Goal: Task Accomplishment & Management: Use online tool/utility

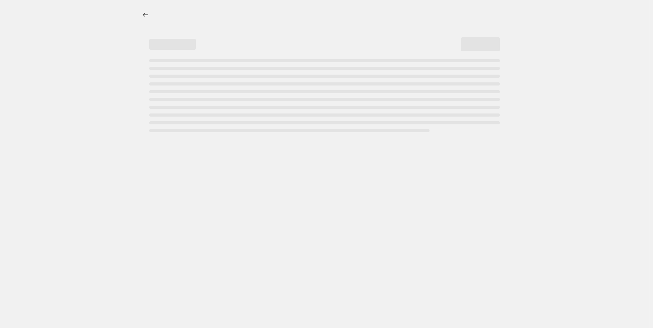
select select "percentage"
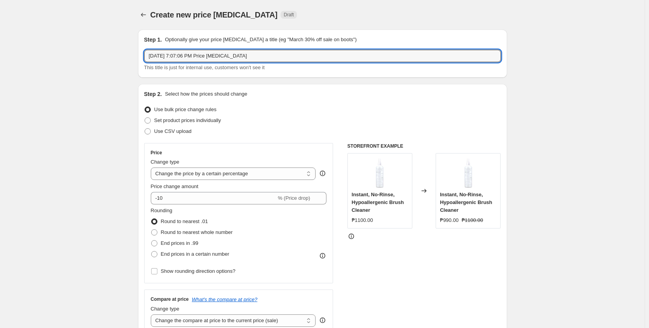
drag, startPoint x: 244, startPoint y: 56, endPoint x: 99, endPoint y: 50, distance: 144.2
click at [272, 57] on input "[DATE] 7:07:06 PM Price [MEDICAL_DATA]" at bounding box center [322, 56] width 357 height 12
paste input "[MEDICAL_DATA] MANAGEMENT & CARE COLLECTION"
click at [289, 56] on input "[MEDICAL_DATA] MANAGEMENT & CARE COLLECTION" at bounding box center [322, 56] width 357 height 12
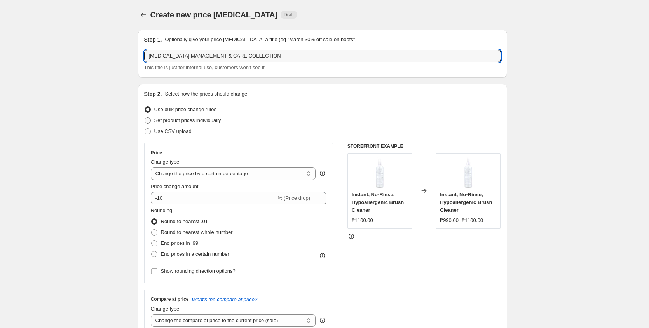
type input "[MEDICAL_DATA] MANAGEMENT & CARE COLLECTION"
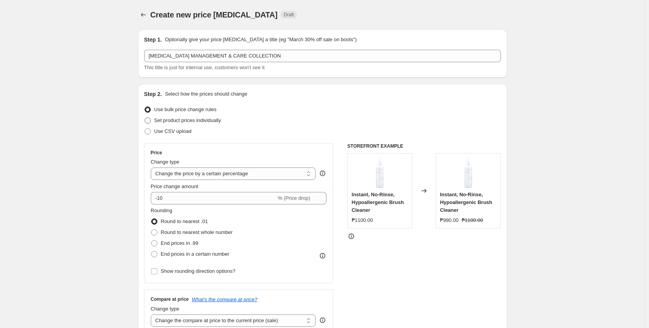
click at [216, 120] on span "Set product prices individually" at bounding box center [187, 120] width 67 height 6
click at [145, 118] on input "Set product prices individually" at bounding box center [144, 117] width 0 height 0
radio input "true"
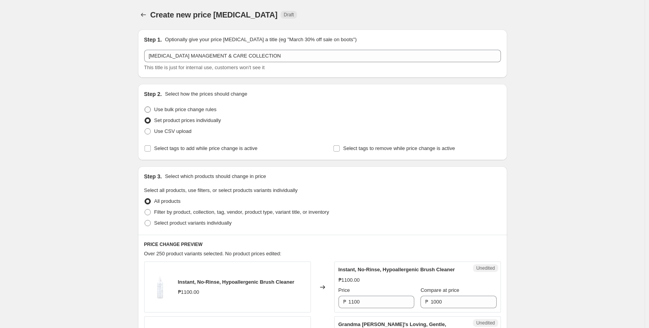
click at [208, 112] on span "Use bulk price change rules" at bounding box center [185, 109] width 62 height 6
click at [145, 107] on input "Use bulk price change rules" at bounding box center [144, 106] width 0 height 0
radio input "true"
select select "percentage"
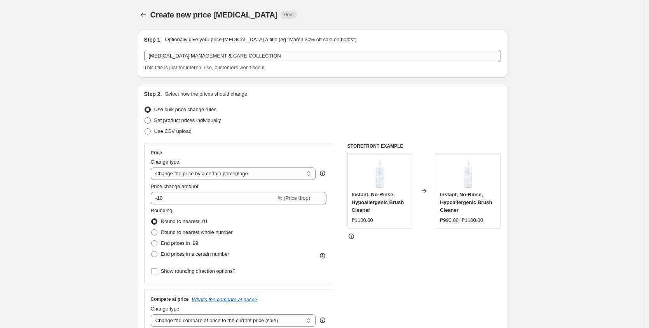
click at [204, 120] on span "Set product prices individually" at bounding box center [187, 120] width 67 height 6
click at [145, 118] on input "Set product prices individually" at bounding box center [144, 117] width 0 height 0
radio input "true"
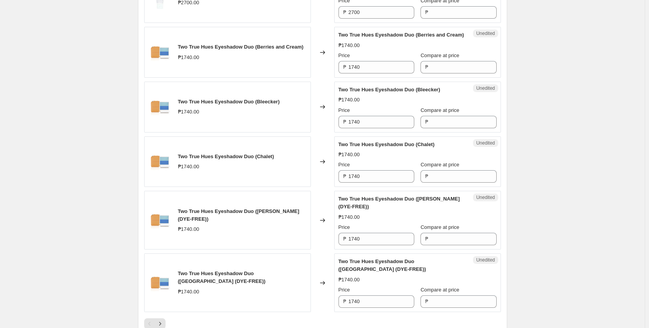
scroll to position [1232, 0]
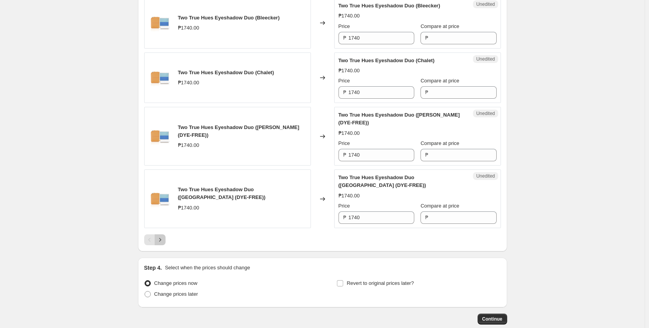
click at [164, 244] on icon "Next" at bounding box center [160, 240] width 8 height 8
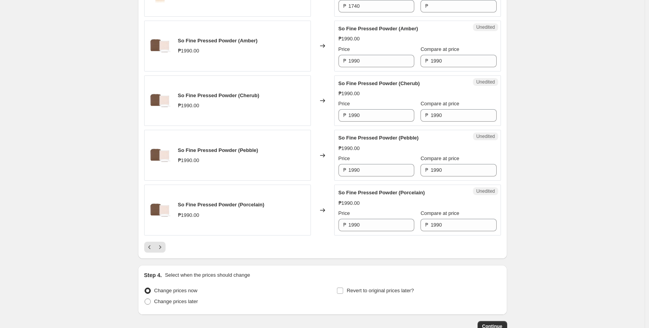
scroll to position [1229, 0]
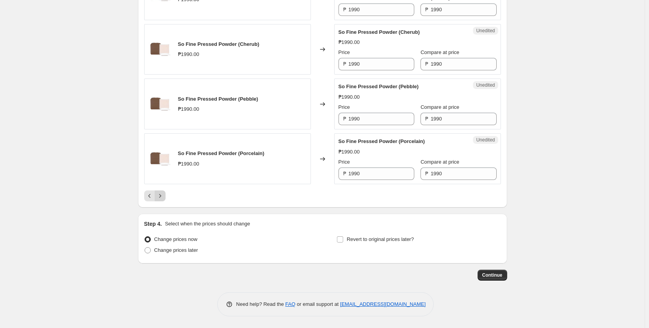
click at [164, 194] on icon "Next" at bounding box center [160, 196] width 8 height 8
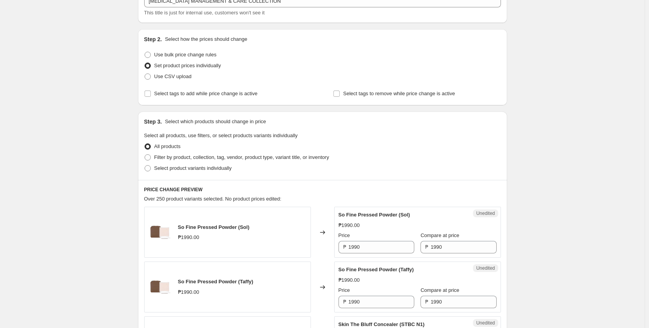
scroll to position [38, 0]
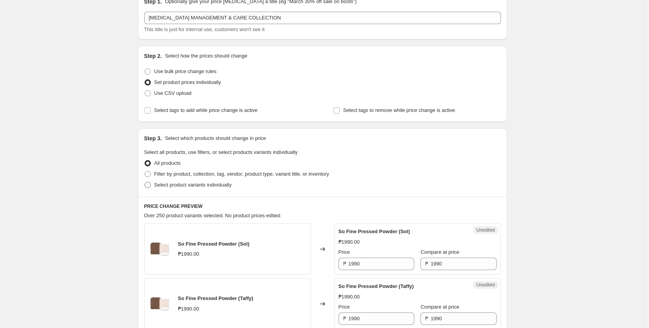
click at [192, 186] on span "Select product variants individually" at bounding box center [192, 185] width 77 height 6
click at [145, 182] on input "Select product variants individually" at bounding box center [144, 182] width 0 height 0
radio input "true"
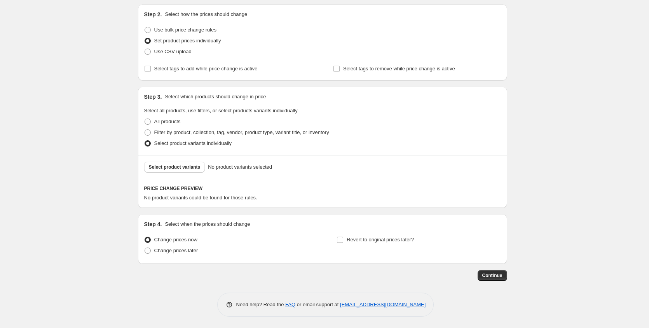
scroll to position [80, 0]
click at [186, 169] on span "Select product variants" at bounding box center [175, 167] width 52 height 6
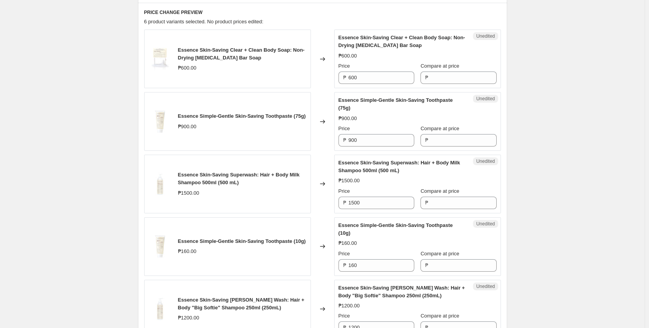
scroll to position [213, 0]
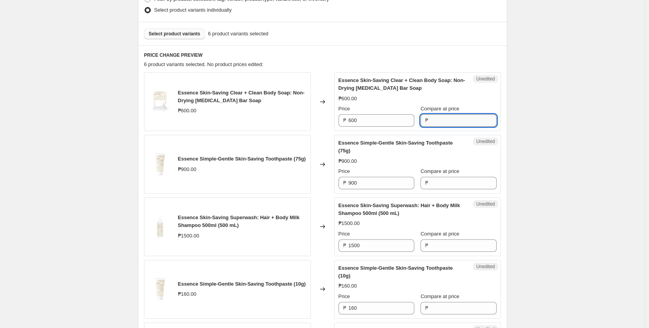
click at [434, 119] on input "Compare at price" at bounding box center [463, 120] width 66 height 12
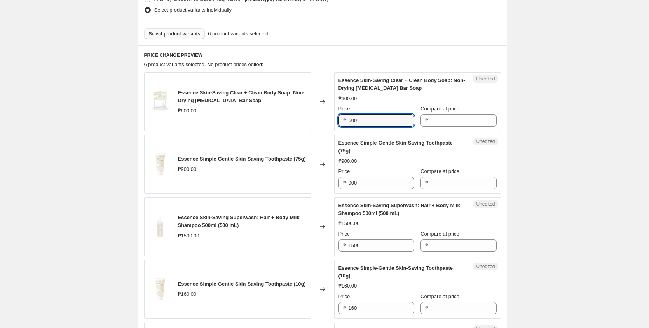
drag, startPoint x: 384, startPoint y: 117, endPoint x: 310, endPoint y: 117, distance: 73.8
click at [310, 117] on div "Essence Skin-Saving Clear + Clean Body Soap: Non-Drying [MEDICAL_DATA] Bar Soap…" at bounding box center [322, 101] width 357 height 59
type input "600"
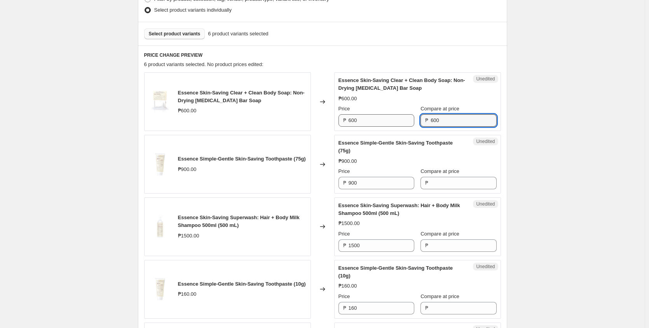
type input "600"
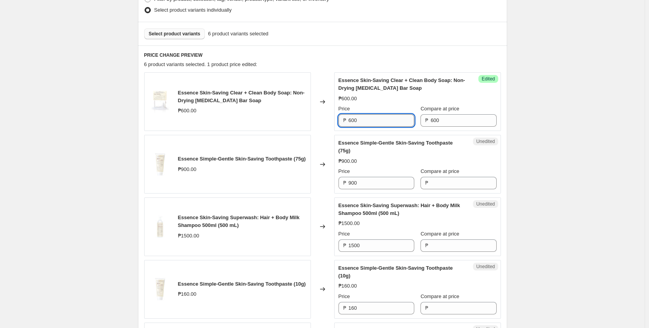
click at [358, 120] on input "600" at bounding box center [381, 120] width 66 height 12
drag, startPoint x: 350, startPoint y: 124, endPoint x: 291, endPoint y: 121, distance: 59.9
click at [291, 121] on div "Essence Skin-Saving Clear + Clean Body Soap: Non-Drying [MEDICAL_DATA] Bar Soap…" at bounding box center [322, 101] width 357 height 59
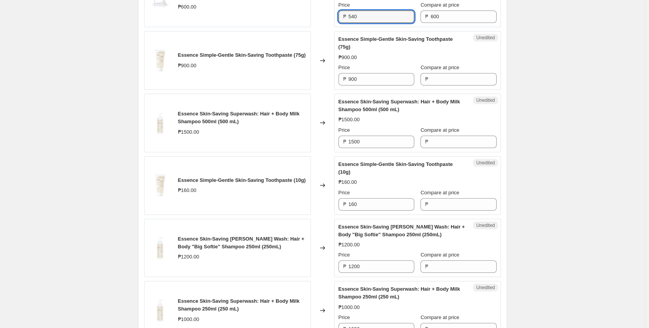
scroll to position [472, 0]
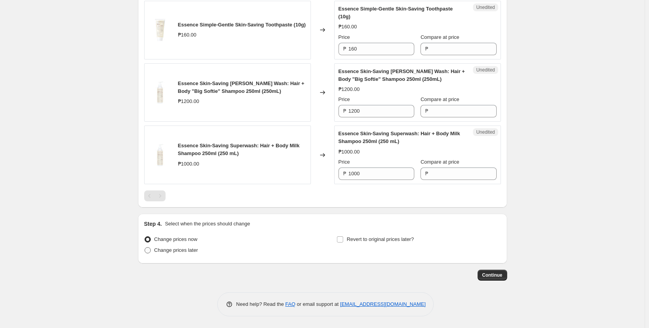
type input "540"
click at [188, 252] on span "Change prices later" at bounding box center [176, 250] width 44 height 6
click at [145, 247] on input "Change prices later" at bounding box center [144, 247] width 0 height 0
radio input "true"
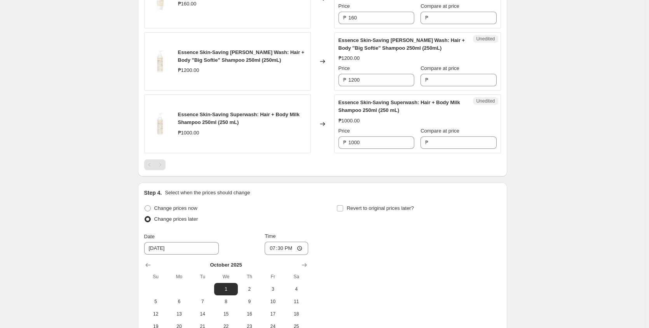
scroll to position [576, 0]
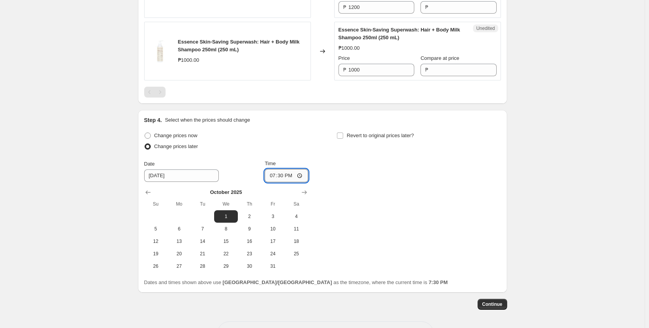
click at [303, 175] on input "19:30" at bounding box center [286, 175] width 44 height 13
type input "00:30"
click at [258, 221] on button "2" at bounding box center [249, 216] width 23 height 12
type input "[DATE]"
click at [304, 175] on input "00:30" at bounding box center [286, 175] width 44 height 13
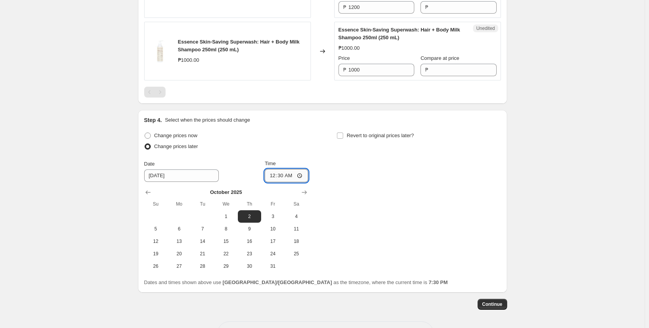
click at [303, 177] on input "00:30" at bounding box center [286, 175] width 44 height 13
type input "00:00"
click at [354, 164] on div "Change prices now Change prices later Date [DATE] Time 00:00 [DATE] Su Mo Tu We…" at bounding box center [322, 201] width 357 height 142
click at [362, 197] on div "Change prices now Change prices later Date [DATE] Time 00:00 [DATE] Su Mo Tu We…" at bounding box center [322, 201] width 357 height 142
click at [343, 134] on input "Revert to original prices later?" at bounding box center [340, 135] width 6 height 6
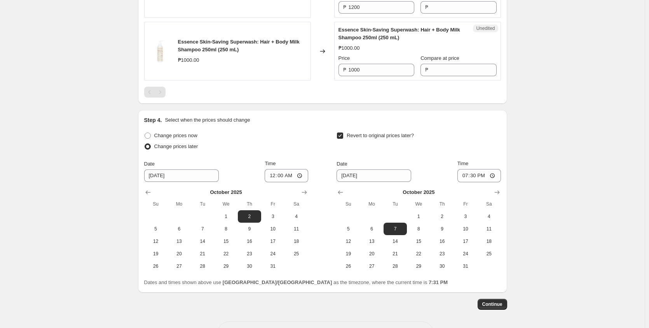
click at [342, 139] on span at bounding box center [339, 135] width 7 height 7
click at [342, 139] on input "Revert to original prices later?" at bounding box center [340, 135] width 6 height 6
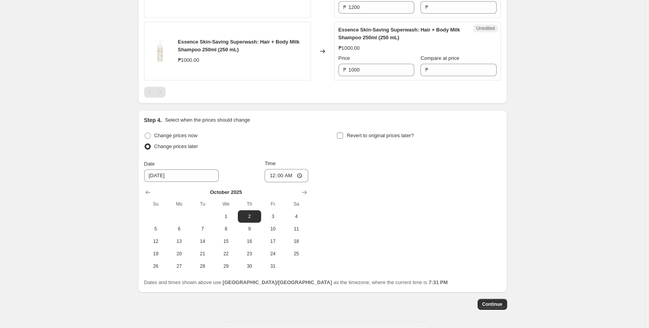
click at [343, 135] on input "Revert to original prices later?" at bounding box center [340, 135] width 6 height 6
checkbox input "true"
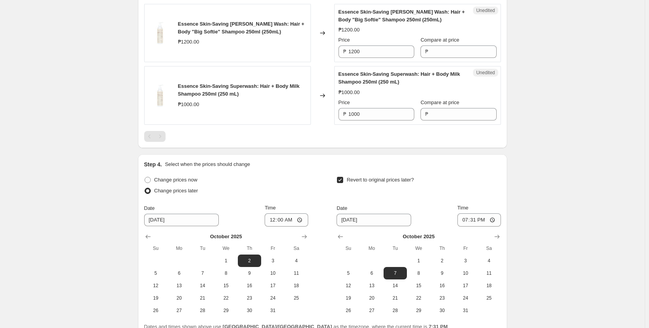
scroll to position [605, 0]
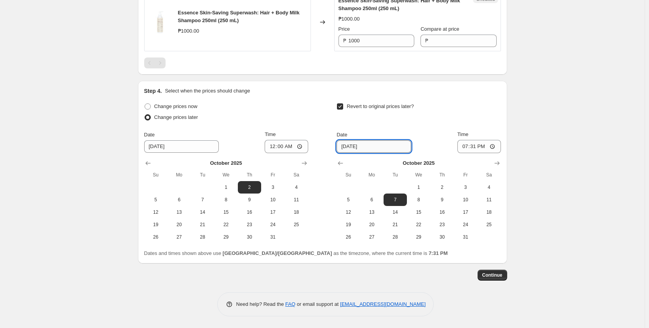
click at [369, 149] on input "[DATE]" at bounding box center [373, 146] width 75 height 12
click at [472, 202] on span "10" at bounding box center [465, 200] width 17 height 6
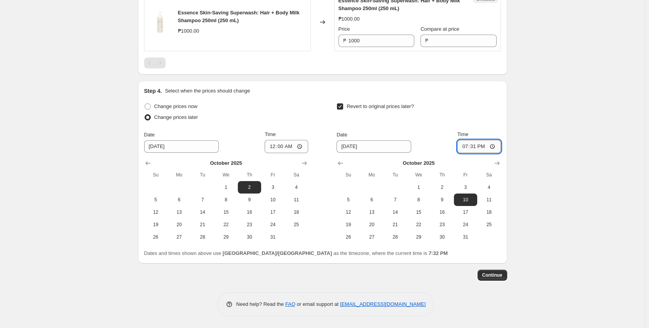
click at [491, 148] on input "19:31" at bounding box center [479, 146] width 44 height 13
drag, startPoint x: 599, startPoint y: 195, endPoint x: 579, endPoint y: 198, distance: 20.4
click at [497, 199] on span "11" at bounding box center [488, 200] width 17 height 6
type input "[DATE]"
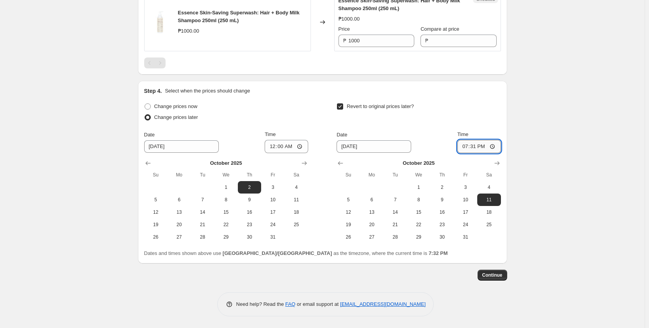
click at [484, 150] on input "19:31" at bounding box center [479, 146] width 44 height 13
click at [491, 143] on input "19:31" at bounding box center [479, 146] width 44 height 13
type input "12:59"
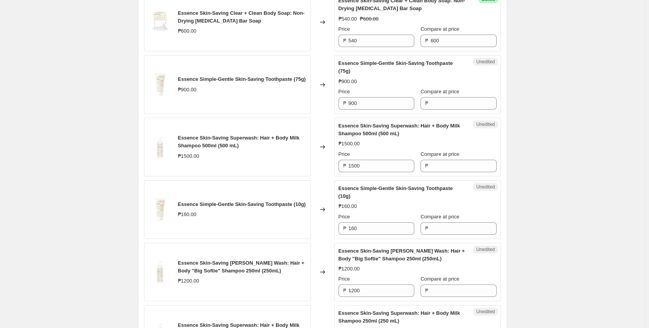
scroll to position [294, 0]
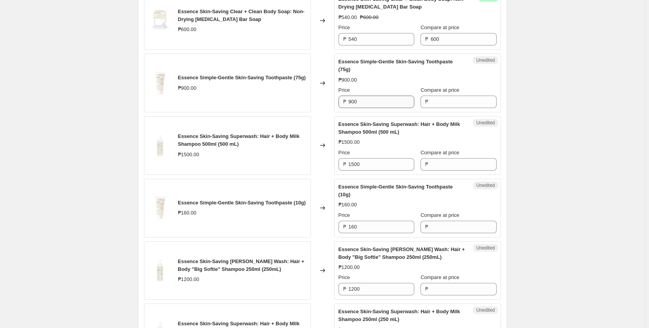
drag, startPoint x: 350, startPoint y: 101, endPoint x: 375, endPoint y: 101, distance: 25.2
click at [378, 101] on div "₱ 900" at bounding box center [376, 102] width 76 height 12
drag, startPoint x: 375, startPoint y: 101, endPoint x: 335, endPoint y: 101, distance: 40.0
click at [335, 101] on div "Essence Simple-Gentle Skin-Saving Toothpaste (75g) ₱900.00 Changed to Unedited …" at bounding box center [322, 83] width 357 height 59
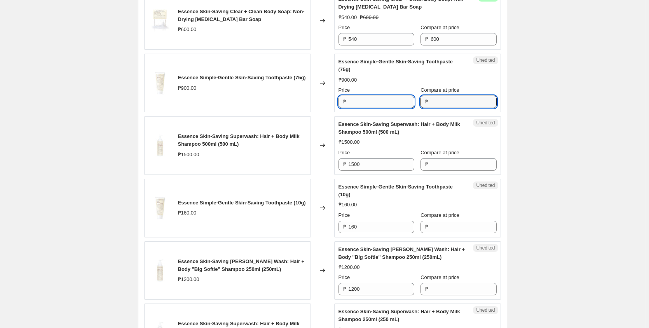
type input "900"
click at [389, 102] on input "900" at bounding box center [381, 102] width 66 height 12
type input "9"
type input "810"
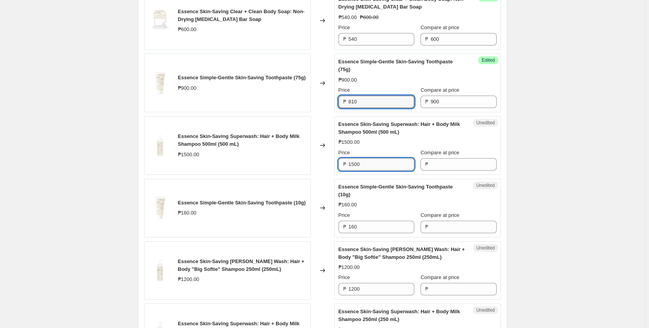
click at [383, 167] on input "1500" at bounding box center [381, 164] width 66 height 12
click at [344, 166] on div "₱ 1500" at bounding box center [376, 164] width 76 height 12
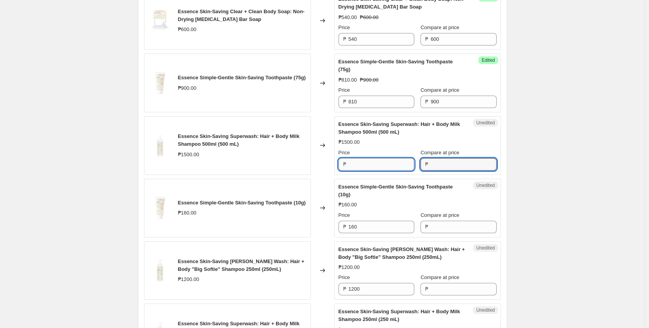
type input "1500"
click at [392, 163] on input "1500" at bounding box center [381, 164] width 66 height 12
type input "1"
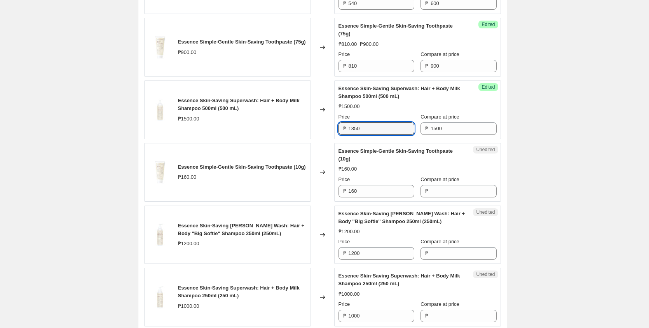
scroll to position [346, 0]
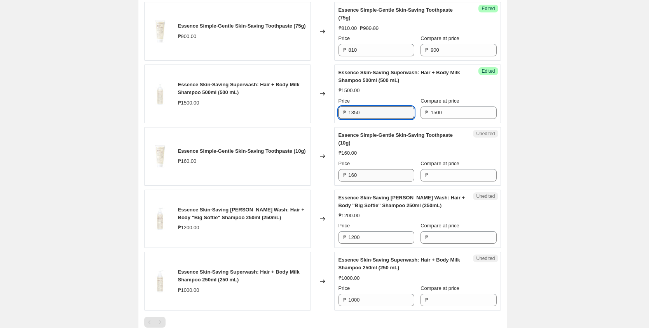
type input "1350"
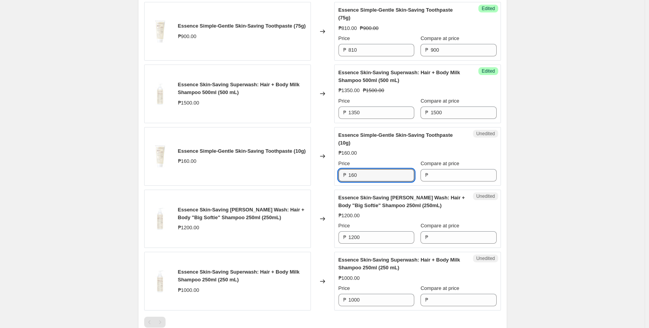
drag, startPoint x: 369, startPoint y: 175, endPoint x: 336, endPoint y: 171, distance: 33.2
click at [323, 174] on div "Essence Simple-Gentle Skin-Saving Toothpaste (10g) ₱160.00 Changed to Unedited …" at bounding box center [322, 156] width 357 height 59
type input "160"
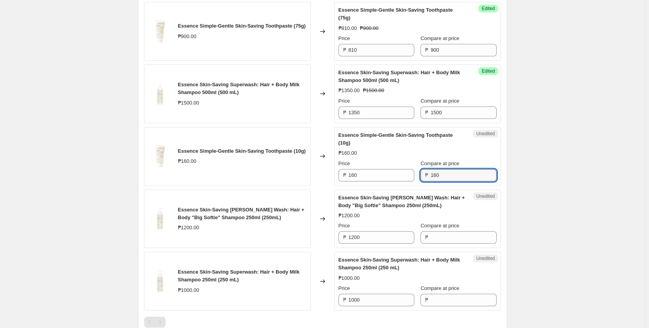
type input "160"
drag, startPoint x: 292, startPoint y: 155, endPoint x: 325, endPoint y: 148, distance: 34.1
click at [304, 153] on div "Essence Simple-Gentle Skin-Saving Toothpaste (10g) ₱160.00" at bounding box center [242, 156] width 128 height 18
drag, startPoint x: 479, startPoint y: 134, endPoint x: 483, endPoint y: 134, distance: 3.9
click at [483, 134] on div "Success Edited Essence Simple-Gentle Skin-Saving Toothpaste (10g) ₱160.00 Price…" at bounding box center [417, 156] width 167 height 59
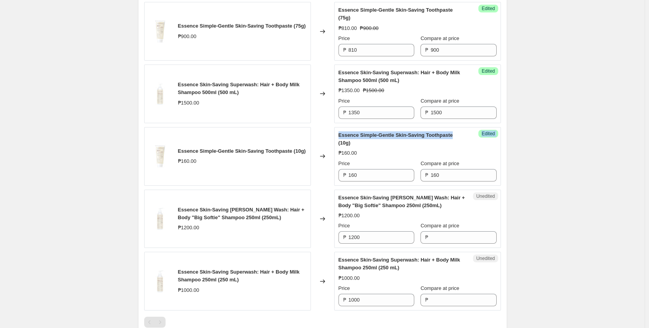
click at [491, 136] on span "Edited" at bounding box center [487, 134] width 13 height 6
drag, startPoint x: 497, startPoint y: 137, endPoint x: 479, endPoint y: 145, distance: 19.8
click at [491, 140] on div "Success Edited Essence Simple-Gentle Skin-Saving Toothpaste (10g) ₱160.00 Price…" at bounding box center [417, 156] width 167 height 59
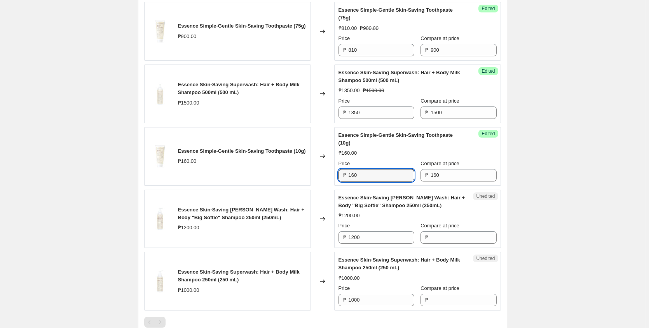
drag, startPoint x: 380, startPoint y: 177, endPoint x: 325, endPoint y: 174, distance: 55.2
click at [325, 174] on div "Essence Simple-Gentle Skin-Saving Toothpaste (10g) ₱160.00 Changed to Success E…" at bounding box center [322, 156] width 357 height 59
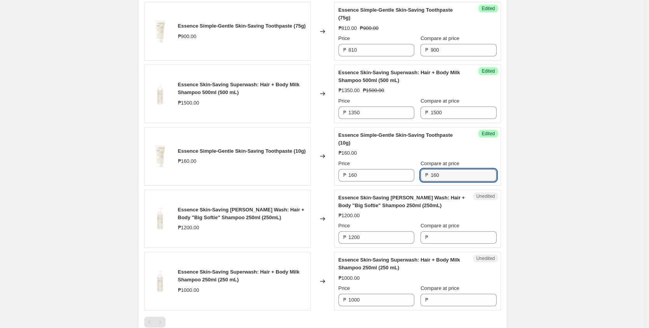
drag, startPoint x: 414, startPoint y: 173, endPoint x: 350, endPoint y: 172, distance: 64.5
click at [350, 172] on div "Price ₱ 160 Compare at price ₱ 160" at bounding box center [417, 171] width 158 height 22
click at [602, 188] on div "Create new price [MEDICAL_DATA]. This page is ready Create new price [MEDICAL_D…" at bounding box center [322, 120] width 644 height 933
click at [324, 155] on icon at bounding box center [322, 156] width 8 height 8
click at [234, 156] on div "Essence Simple-Gentle Skin-Saving Toothpaste (10g) ₱160.00" at bounding box center [242, 156] width 128 height 18
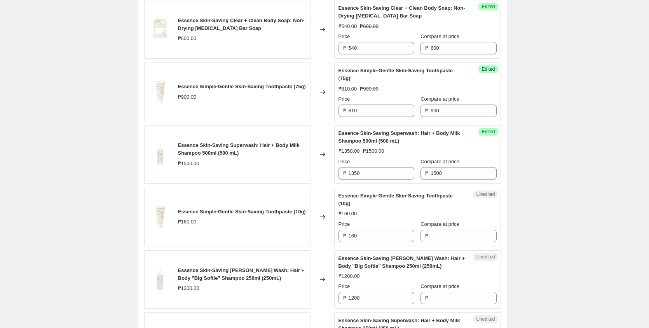
scroll to position [190, 0]
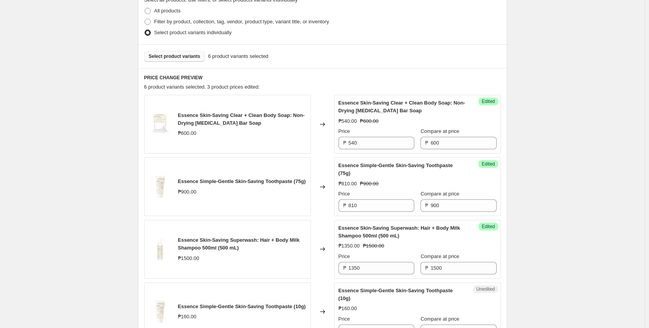
click at [188, 59] on button "Select product variants" at bounding box center [174, 56] width 61 height 11
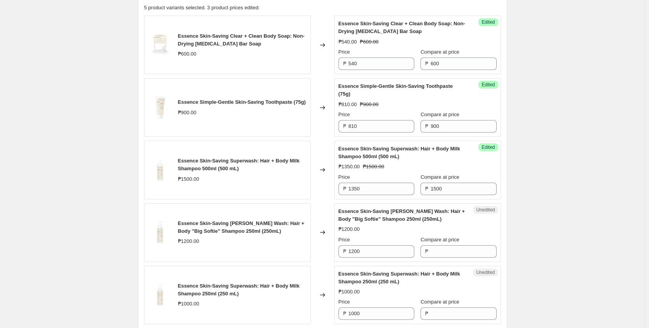
scroll to position [294, 0]
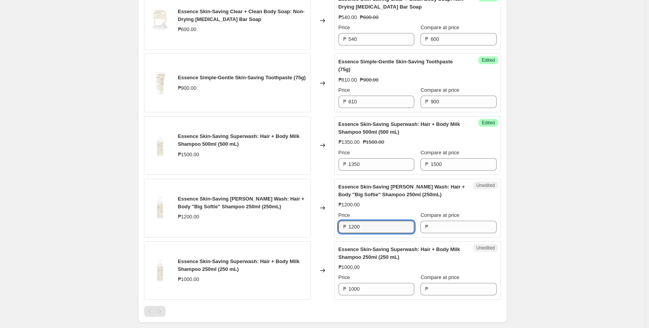
drag, startPoint x: 377, startPoint y: 225, endPoint x: 297, endPoint y: 220, distance: 80.2
click at [297, 220] on div "Essence Skin-Saving [PERSON_NAME] Wash: Hair + Body "Big Softie" Shampoo 250ml …" at bounding box center [322, 208] width 357 height 59
type input "1200"
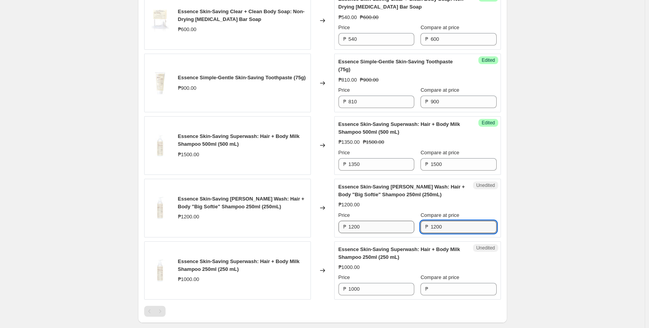
type input "1200"
click at [385, 228] on input "1200" at bounding box center [381, 227] width 66 height 12
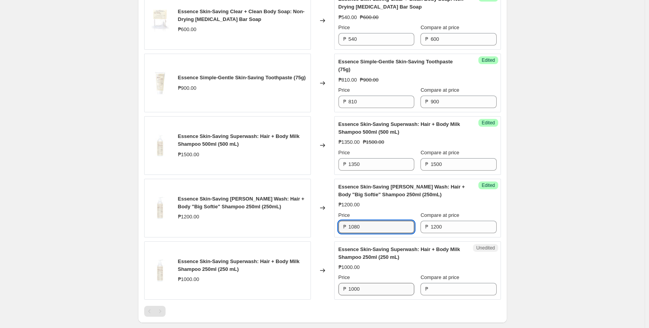
type input "1080"
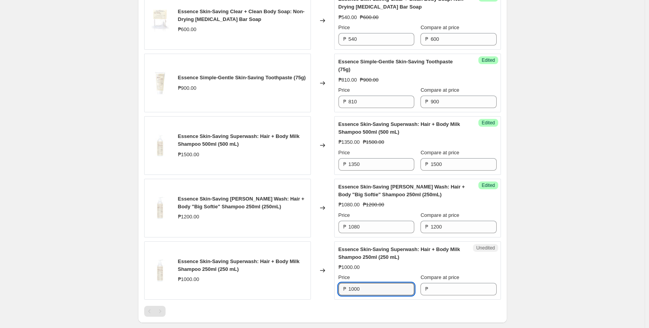
drag, startPoint x: 386, startPoint y: 290, endPoint x: 350, endPoint y: 288, distance: 36.2
click at [350, 288] on div "₱ 1000" at bounding box center [376, 289] width 76 height 12
type input "1000"
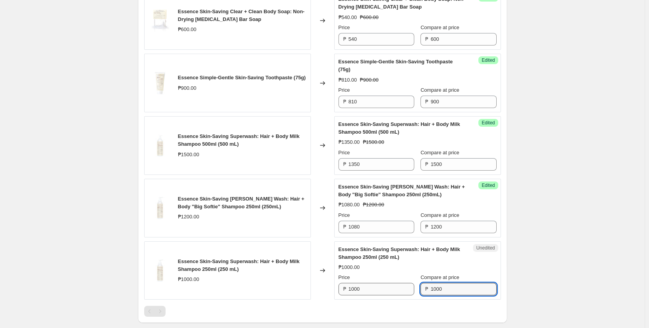
type input "1000"
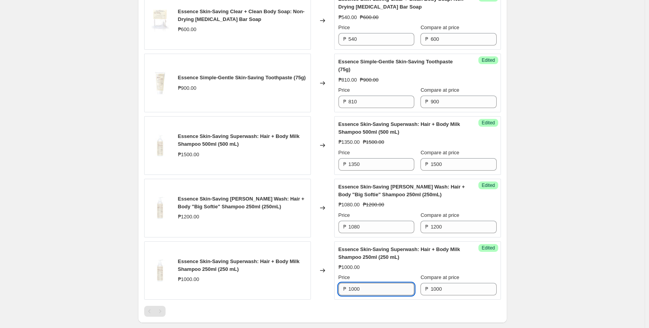
click at [392, 289] on input "1000" at bounding box center [381, 289] width 66 height 12
type input "1"
type input "855"
click at [589, 213] on div "Create new price [MEDICAL_DATA]. This page is ready Create new price [MEDICAL_D…" at bounding box center [322, 141] width 644 height 870
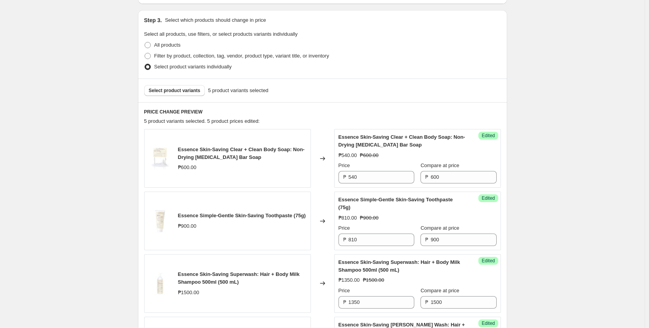
scroll to position [139, 0]
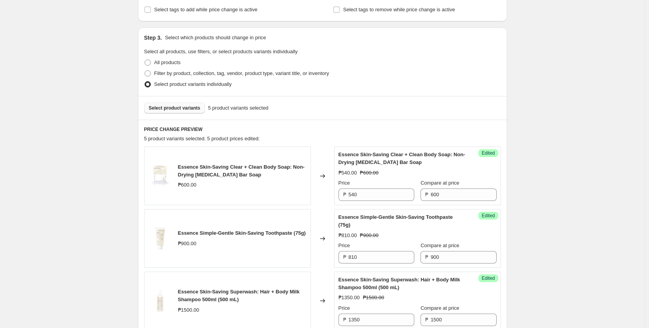
click at [193, 112] on button "Select product variants" at bounding box center [174, 108] width 61 height 11
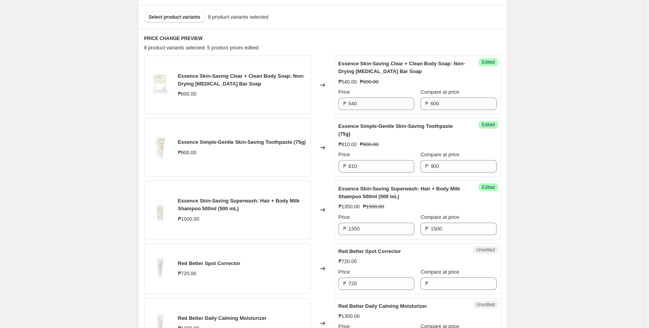
scroll to position [190, 0]
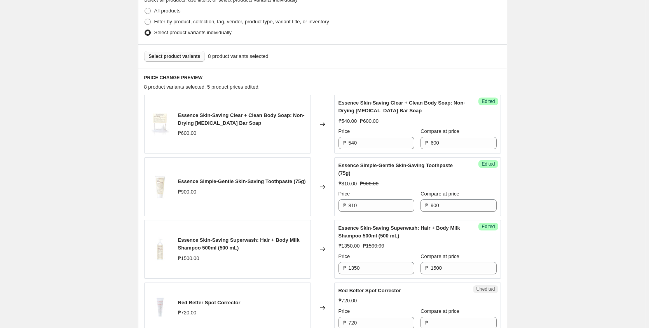
click at [192, 54] on span "Select product variants" at bounding box center [175, 56] width 52 height 6
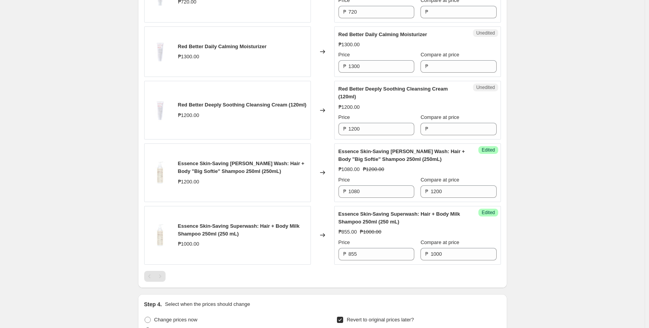
scroll to position [398, 0]
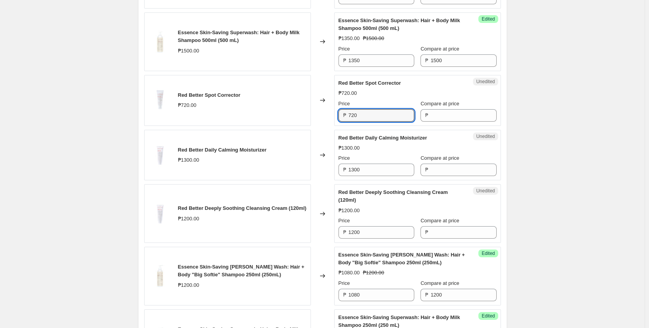
drag, startPoint x: 360, startPoint y: 115, endPoint x: 336, endPoint y: 117, distance: 24.6
click at [291, 114] on div "Red Better Spot Corrector ₱720.00 Changed to Unedited Red Better Spot Corrector…" at bounding box center [322, 100] width 357 height 51
type input "720"
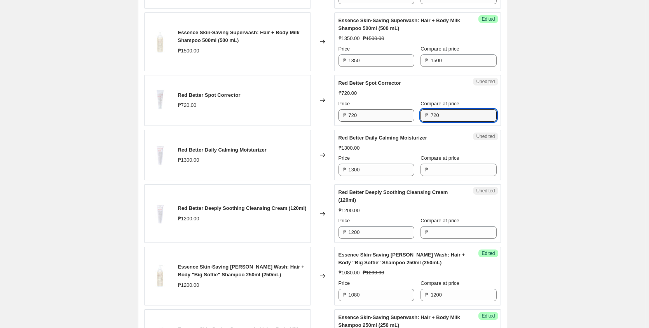
type input "720"
click at [366, 112] on input "720" at bounding box center [381, 115] width 66 height 12
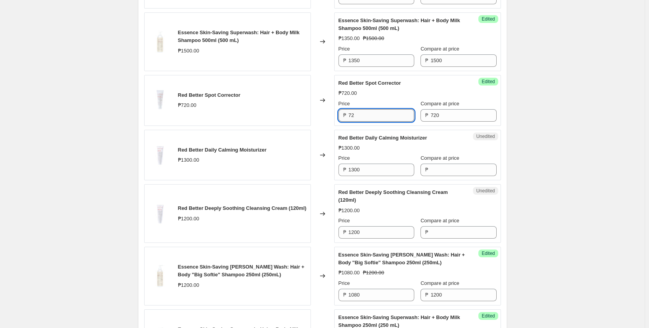
type input "7"
type input "648"
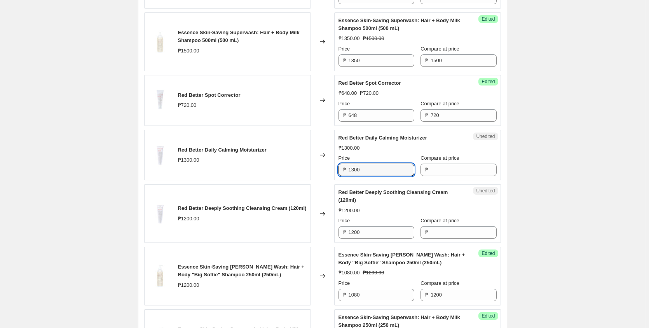
drag, startPoint x: 381, startPoint y: 170, endPoint x: 341, endPoint y: 169, distance: 39.2
click at [341, 169] on div "₱ 1300" at bounding box center [376, 170] width 76 height 12
type input "1300"
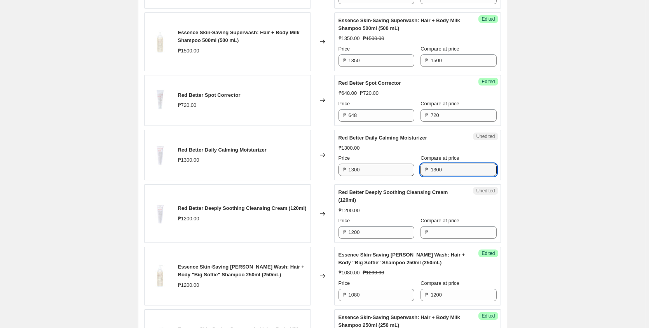
type input "1300"
click at [384, 167] on input "1300" at bounding box center [381, 170] width 66 height 12
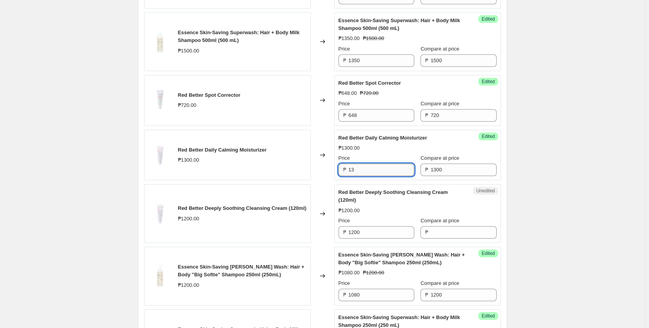
type input "1"
type input "1170"
click at [381, 231] on input "1200" at bounding box center [381, 232] width 66 height 12
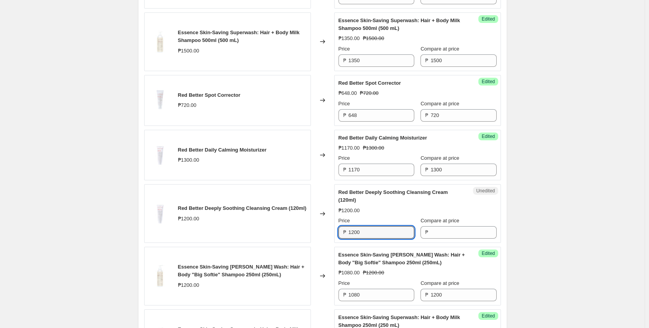
drag, startPoint x: 381, startPoint y: 234, endPoint x: 344, endPoint y: 233, distance: 37.7
click at [344, 233] on div "₱ 1200" at bounding box center [376, 232] width 76 height 12
type input "1200"
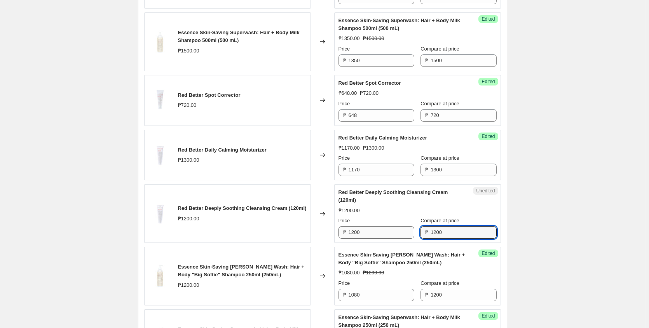
type input "1200"
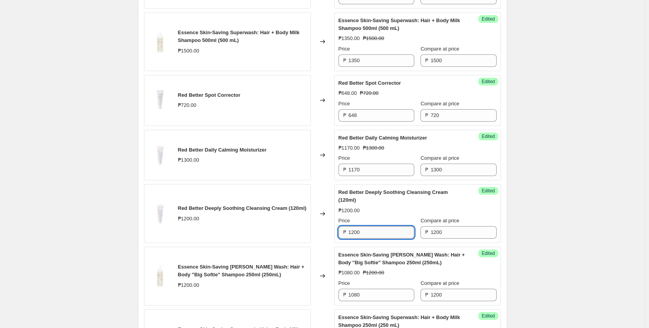
click at [372, 232] on input "1200" at bounding box center [381, 232] width 66 height 12
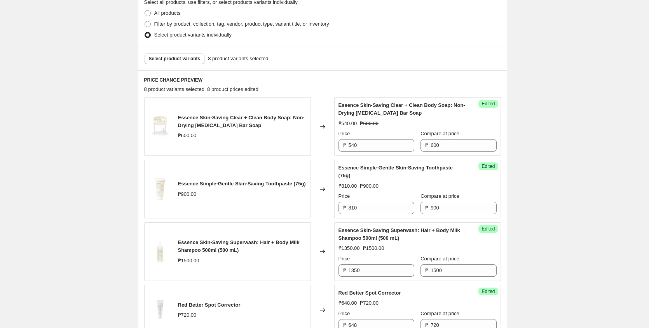
scroll to position [139, 0]
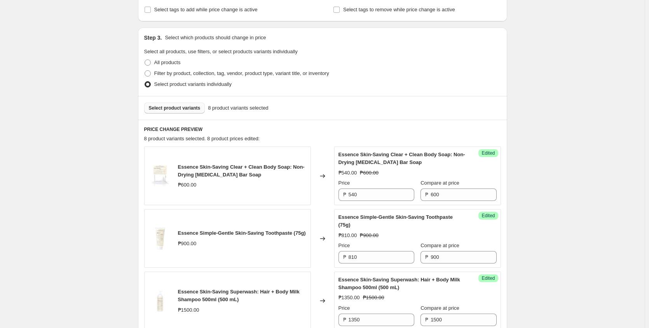
type input "1080"
click at [182, 113] on button "Select product variants" at bounding box center [174, 108] width 61 height 11
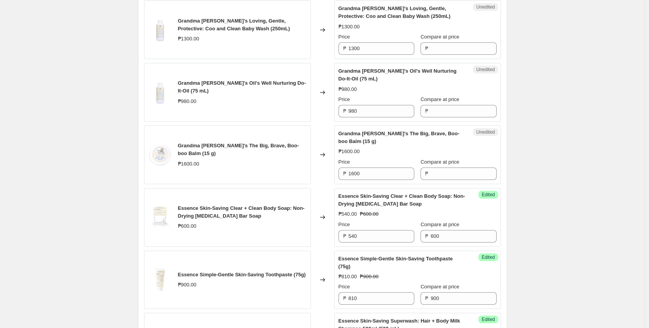
scroll to position [242, 0]
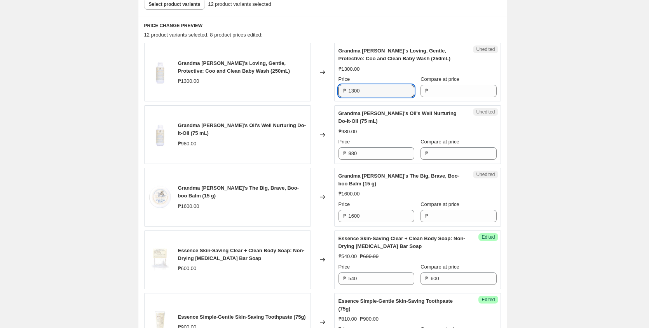
drag, startPoint x: 382, startPoint y: 90, endPoint x: 291, endPoint y: 89, distance: 90.9
click at [291, 89] on div "Grandma [PERSON_NAME]'s Loving, Gentle, Protective: Coo and Clean Baby Wash (25…" at bounding box center [322, 72] width 357 height 59
type input "1300"
click at [397, 86] on input "1300" at bounding box center [381, 91] width 66 height 12
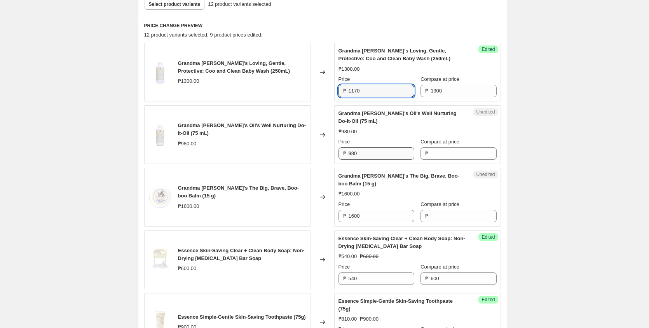
type input "1170"
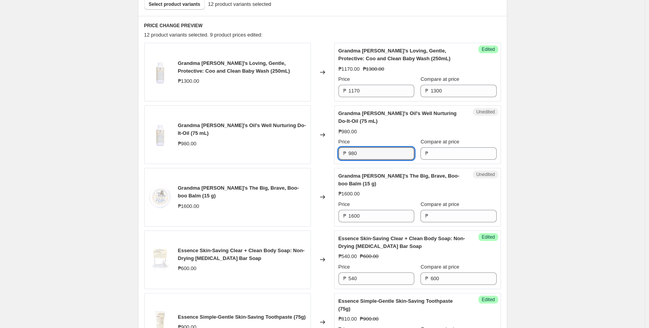
drag, startPoint x: 376, startPoint y: 152, endPoint x: 334, endPoint y: 153, distance: 41.6
click at [334, 153] on div "Grandma Minnie's Oil's Well Nurturing Do-It-Oil (75 mL) ₱980.00 Changed to Uned…" at bounding box center [322, 134] width 357 height 59
type input "980"
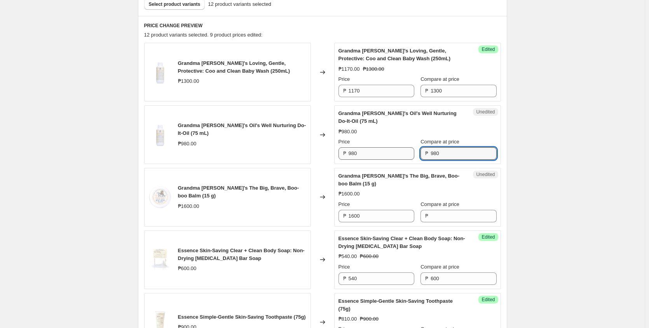
type input "980"
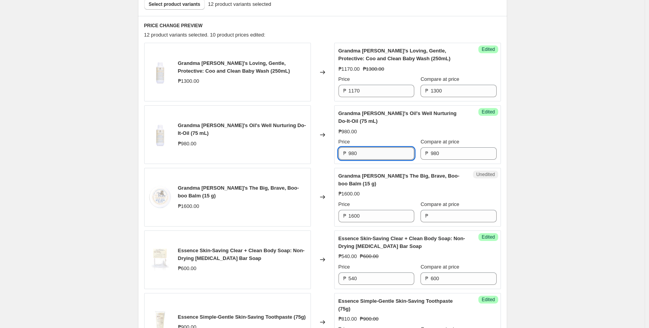
click at [384, 155] on input "980" at bounding box center [381, 153] width 66 height 12
type input "9"
type input "882"
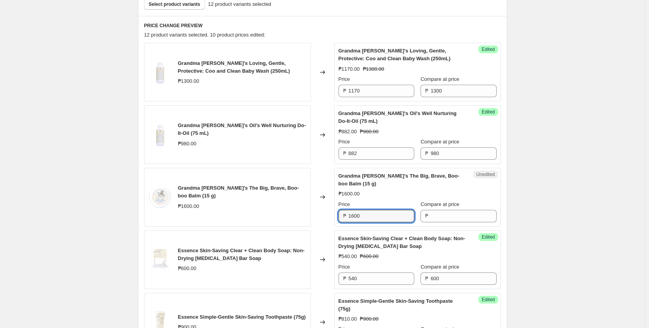
drag, startPoint x: 349, startPoint y: 212, endPoint x: 344, endPoint y: 213, distance: 5.1
click at [344, 213] on div "₱ 1600" at bounding box center [376, 216] width 76 height 12
type input "1600"
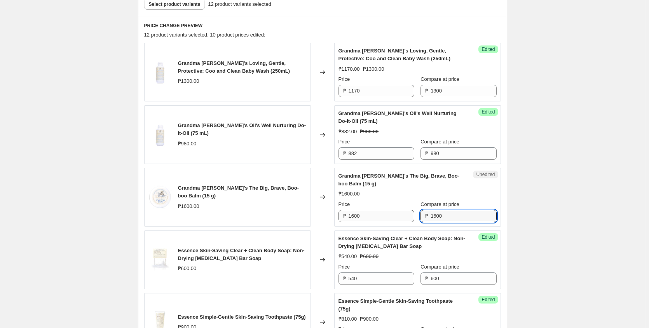
type input "1600"
click at [391, 213] on input "1600" at bounding box center [381, 216] width 66 height 12
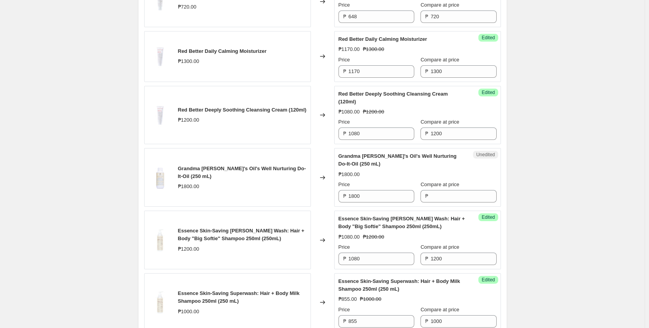
scroll to position [708, 0]
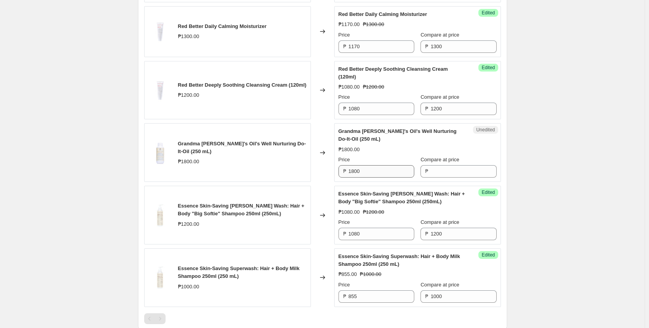
type input "1440"
drag, startPoint x: 383, startPoint y: 172, endPoint x: 325, endPoint y: 174, distance: 57.9
click at [325, 174] on div "Grandma Minnie's Oil's Well Nurturing Do-It-Oil (250 mL) ₱1800.00 Changed to Un…" at bounding box center [322, 152] width 357 height 59
type input "1800"
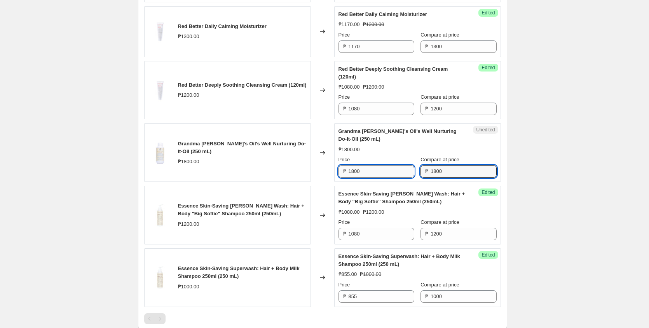
click at [387, 170] on input "1800" at bounding box center [381, 171] width 66 height 12
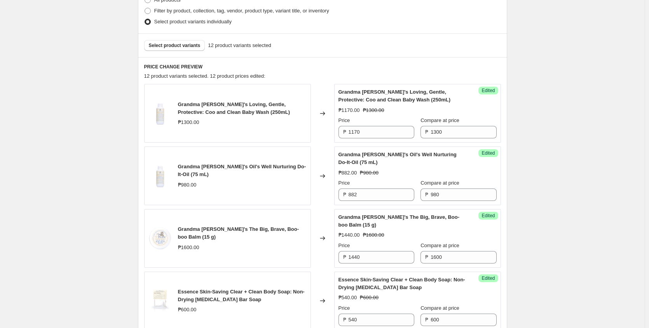
scroll to position [139, 0]
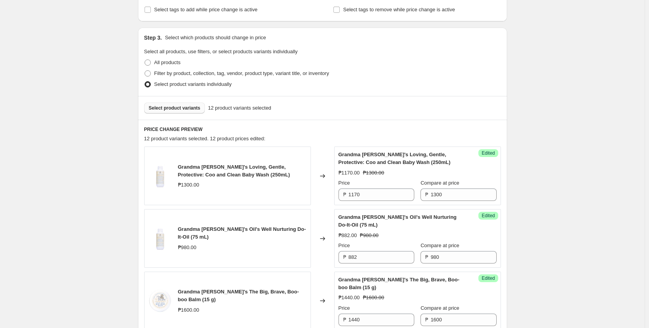
type input "1620"
click at [193, 108] on span "Select product variants" at bounding box center [175, 108] width 52 height 6
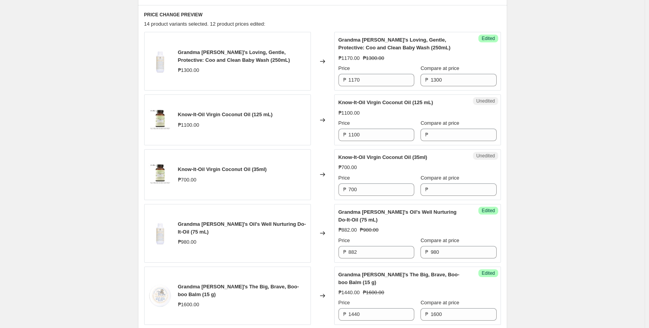
scroll to position [242, 0]
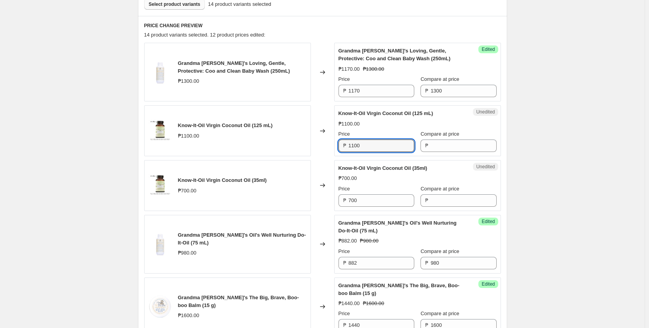
drag, startPoint x: 383, startPoint y: 145, endPoint x: 343, endPoint y: 143, distance: 39.7
click at [343, 143] on div "₱ 1100" at bounding box center [376, 145] width 76 height 12
type input "1100"
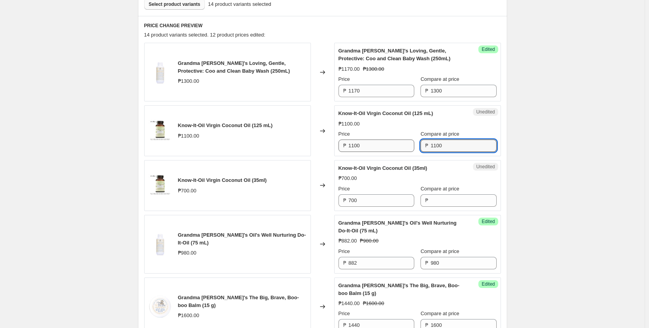
type input "1100"
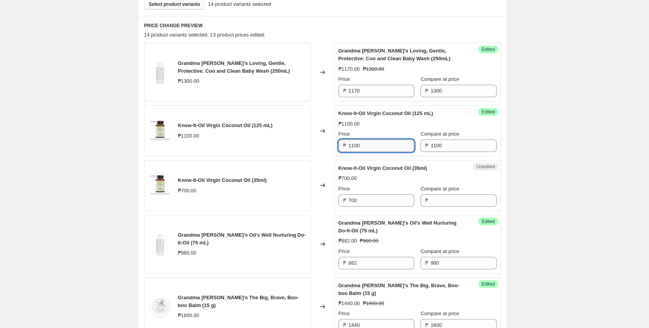
click at [397, 148] on input "1100" at bounding box center [381, 145] width 66 height 12
type input "1"
type input "990"
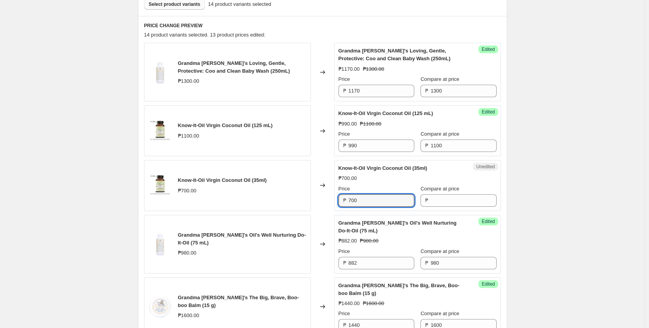
drag, startPoint x: 384, startPoint y: 198, endPoint x: 344, endPoint y: 199, distance: 39.6
click at [344, 199] on div "₱ 700" at bounding box center [376, 200] width 76 height 12
type input "700"
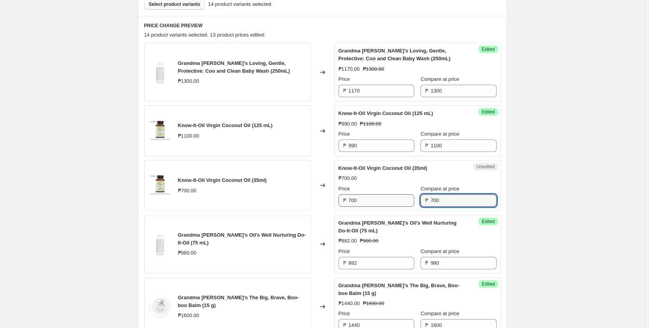
type input "700"
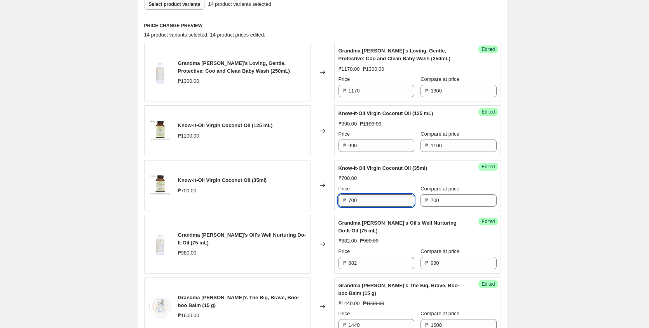
click at [393, 199] on input "700" at bounding box center [381, 200] width 66 height 12
type input "7"
type input "630"
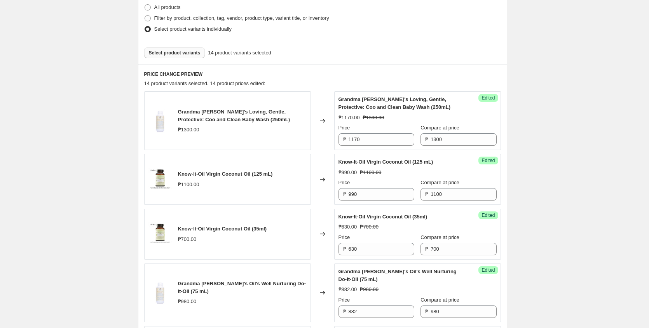
scroll to position [139, 0]
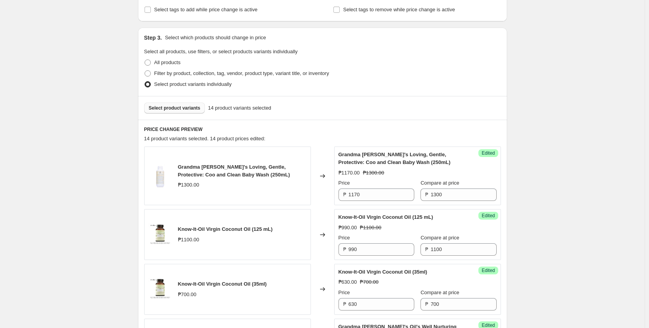
click at [170, 103] on button "Select product variants" at bounding box center [174, 108] width 61 height 11
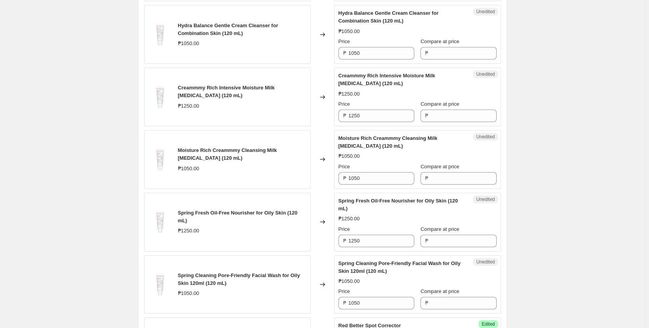
scroll to position [812, 0]
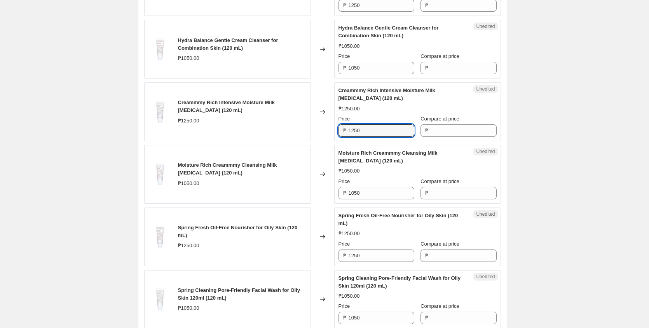
drag, startPoint x: 374, startPoint y: 130, endPoint x: 343, endPoint y: 135, distance: 31.5
click at [341, 135] on div "₱ 1250" at bounding box center [376, 130] width 76 height 12
type input "1250"
click at [388, 132] on input "1250" at bounding box center [381, 130] width 66 height 12
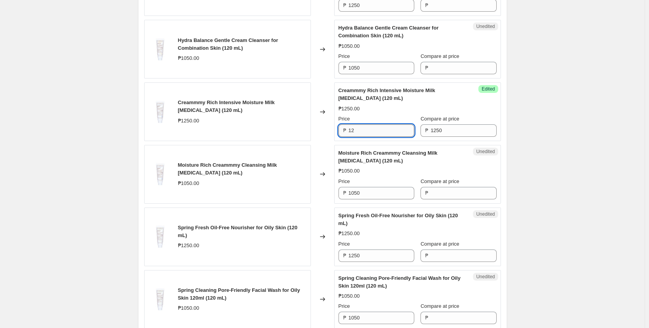
type input "1"
type input "1125"
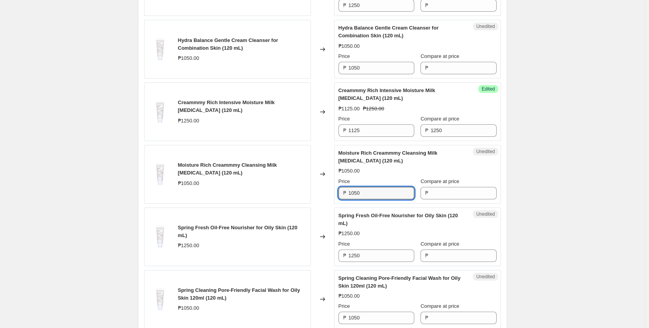
drag, startPoint x: 385, startPoint y: 197, endPoint x: 347, endPoint y: 196, distance: 38.5
click at [347, 196] on div "₱ 1050" at bounding box center [376, 193] width 76 height 12
type input "1050"
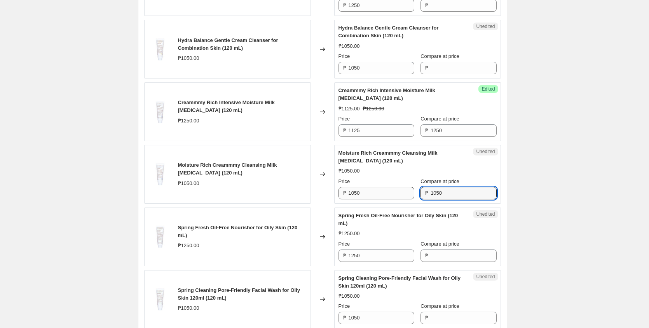
type input "1050"
click at [397, 198] on input "1050" at bounding box center [381, 193] width 66 height 12
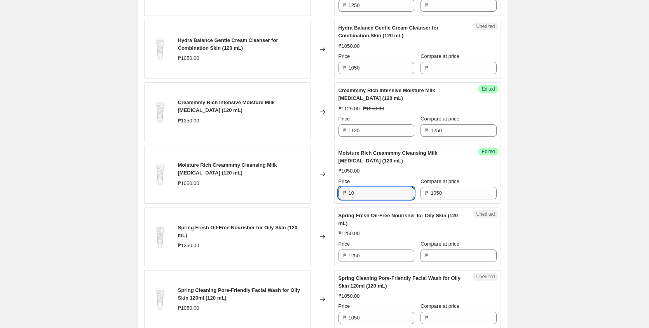
type input "1"
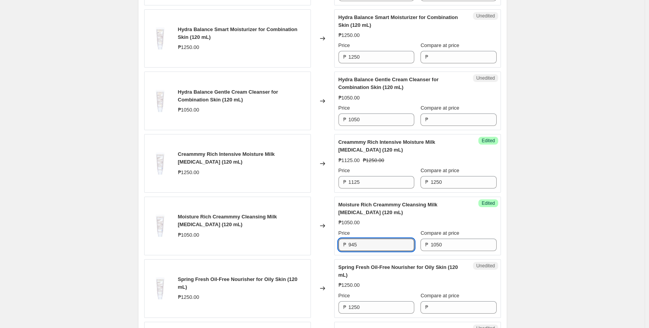
scroll to position [708, 0]
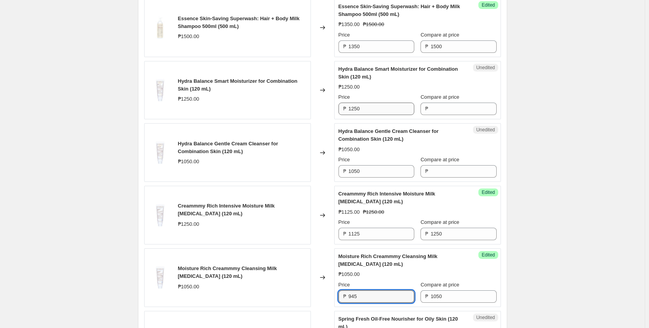
type input "945"
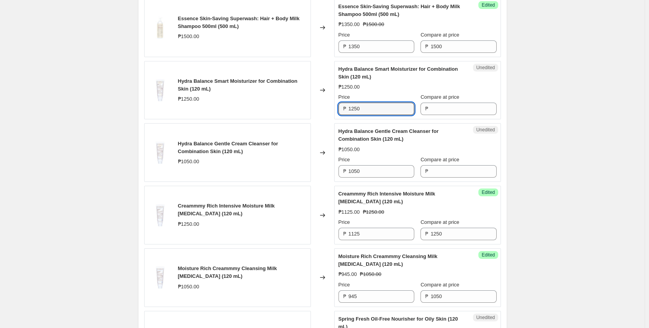
drag, startPoint x: 376, startPoint y: 108, endPoint x: 348, endPoint y: 108, distance: 28.4
click at [348, 108] on div "₱ 1250" at bounding box center [376, 109] width 76 height 12
type input "1250"
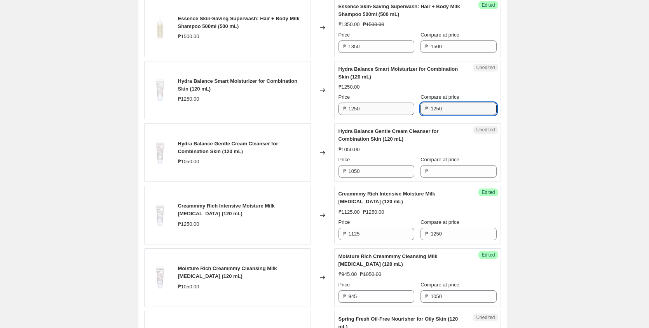
type input "1250"
click at [392, 108] on input "1250" at bounding box center [381, 109] width 66 height 12
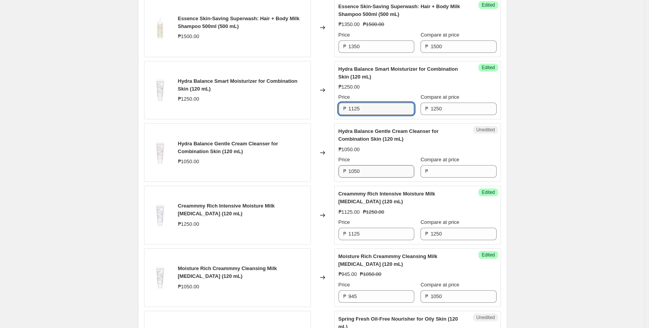
type input "1125"
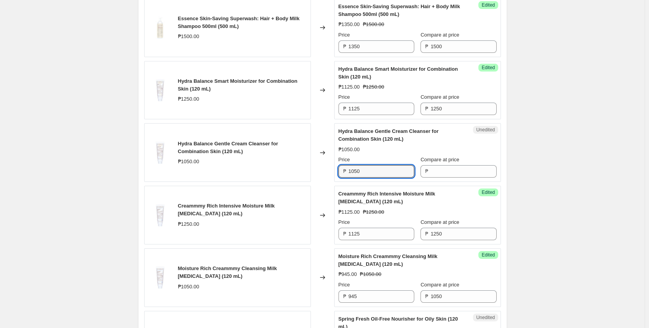
drag, startPoint x: 375, startPoint y: 172, endPoint x: 349, endPoint y: 173, distance: 26.0
click at [349, 173] on div "₱ 1050" at bounding box center [376, 171] width 76 height 12
type input "1050"
click at [398, 171] on input "1050" at bounding box center [381, 171] width 66 height 12
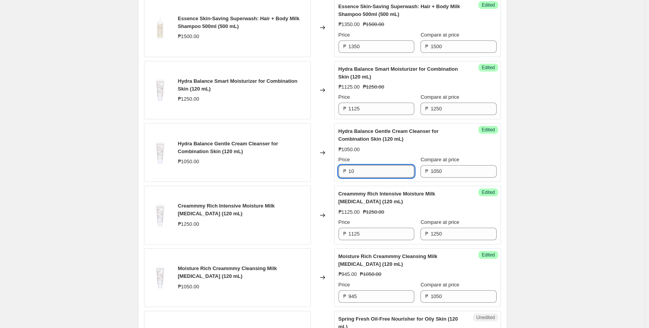
type input "1"
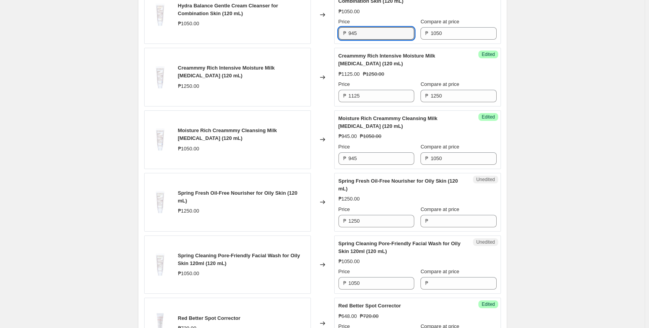
scroll to position [864, 0]
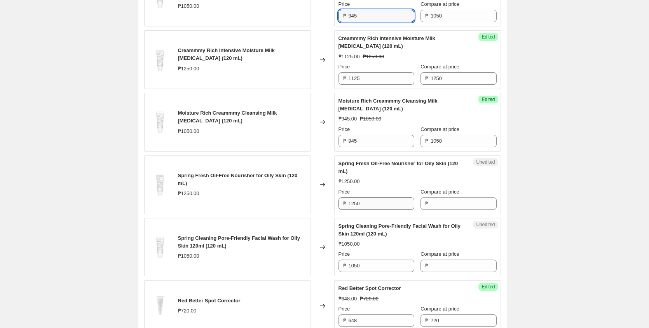
type input "945"
drag, startPoint x: 374, startPoint y: 205, endPoint x: 350, endPoint y: 205, distance: 24.5
click at [350, 205] on input "1250" at bounding box center [381, 203] width 66 height 12
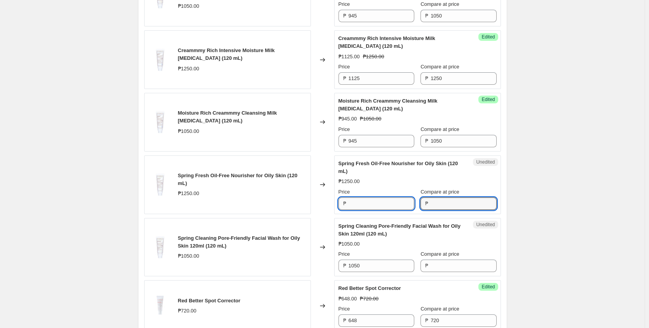
type input "1250"
click at [387, 206] on input "1250" at bounding box center [381, 203] width 66 height 12
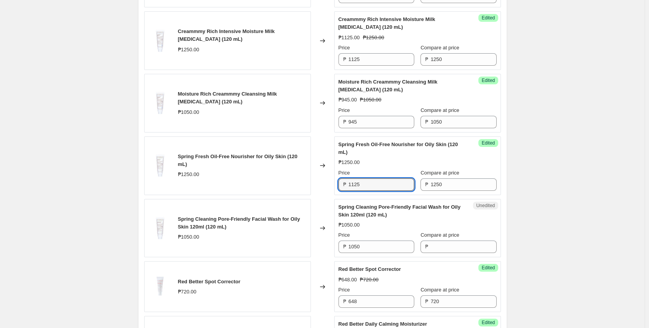
scroll to position [915, 0]
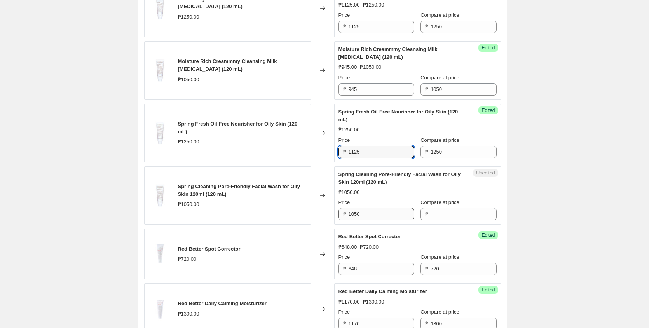
type input "1125"
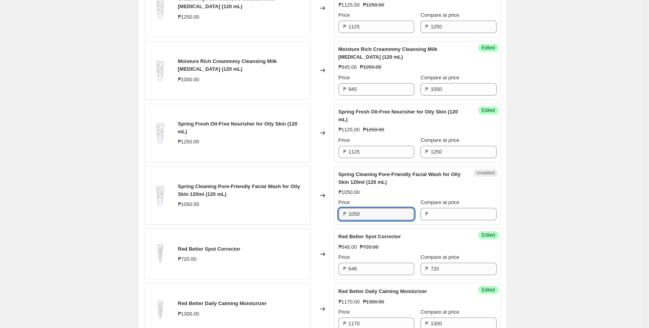
drag, startPoint x: 371, startPoint y: 214, endPoint x: 345, endPoint y: 214, distance: 25.2
click at [345, 214] on div "₱ 1050" at bounding box center [376, 214] width 76 height 12
type input "1050"
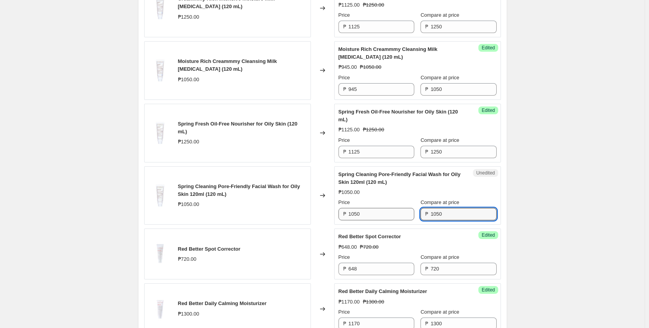
type input "1050"
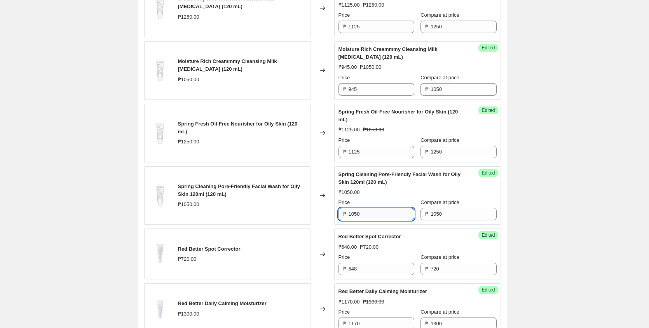
click at [400, 214] on input "1050" at bounding box center [381, 214] width 66 height 12
type input "1"
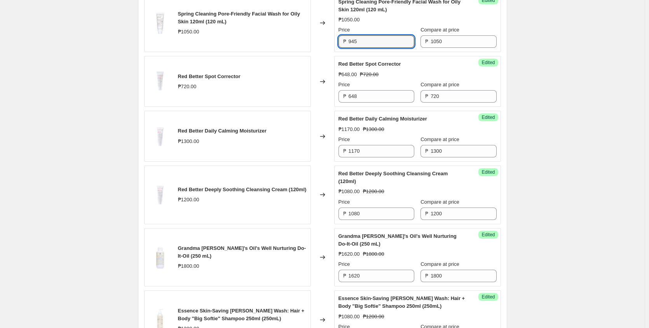
scroll to position [1175, 0]
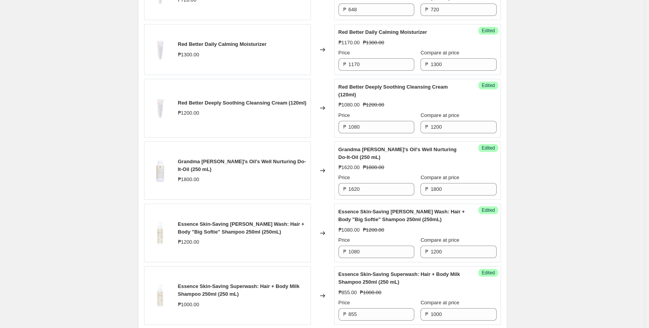
type input "945"
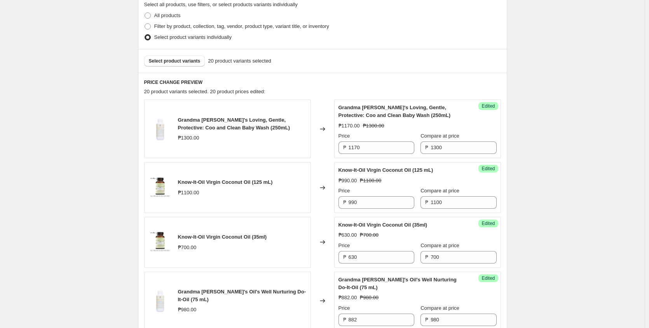
scroll to position [139, 0]
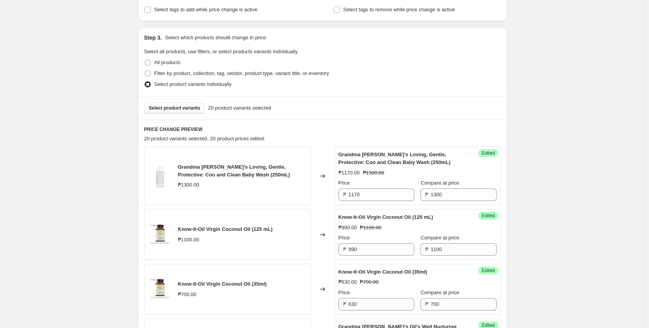
click at [182, 108] on span "Select product variants" at bounding box center [175, 108] width 52 height 6
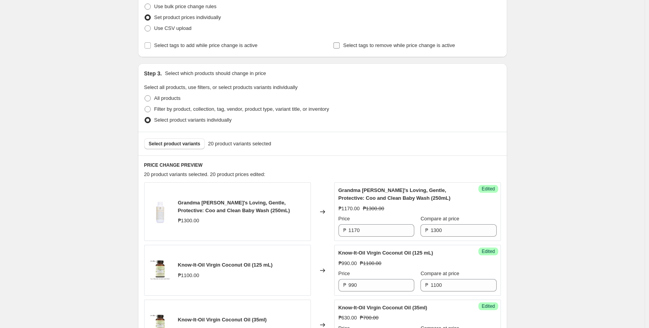
scroll to position [87, 0]
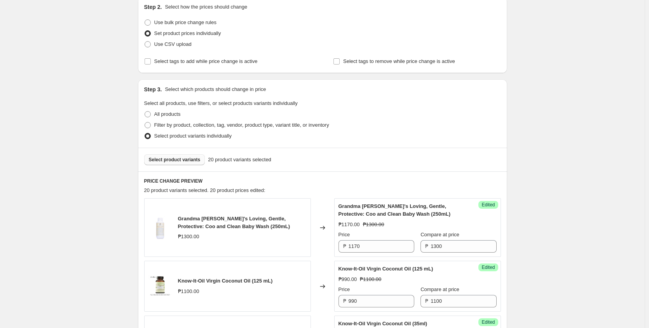
click at [195, 163] on button "Select product variants" at bounding box center [174, 159] width 61 height 11
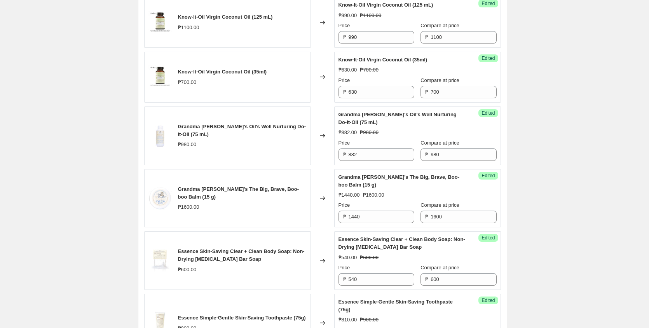
scroll to position [346, 0]
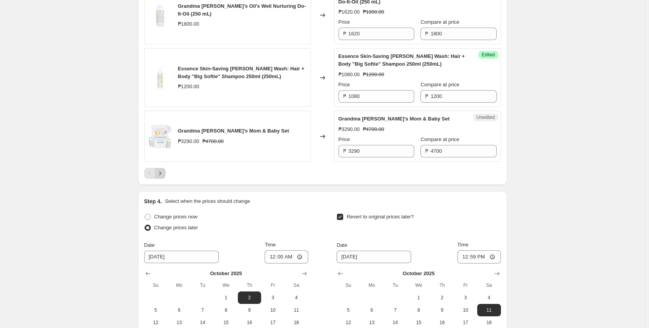
click at [163, 177] on icon "Next" at bounding box center [160, 173] width 8 height 8
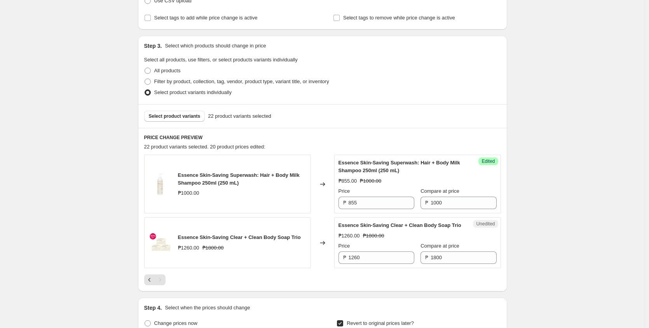
scroll to position [116, 0]
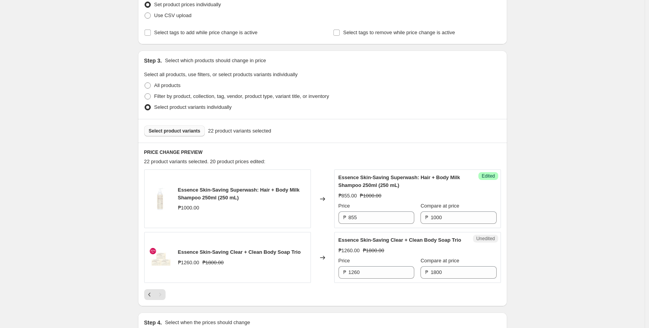
click at [191, 132] on span "Select product variants" at bounding box center [175, 131] width 52 height 6
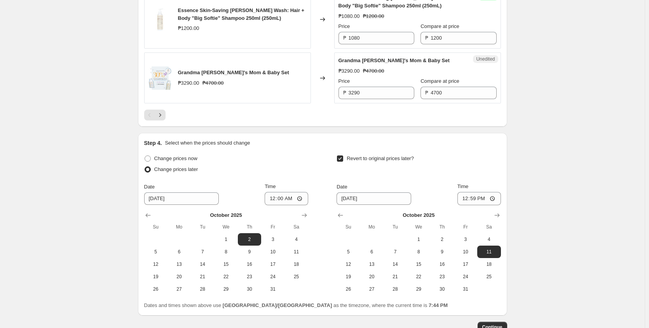
scroll to position [1389, 0]
click at [164, 116] on icon "Next" at bounding box center [160, 115] width 8 height 8
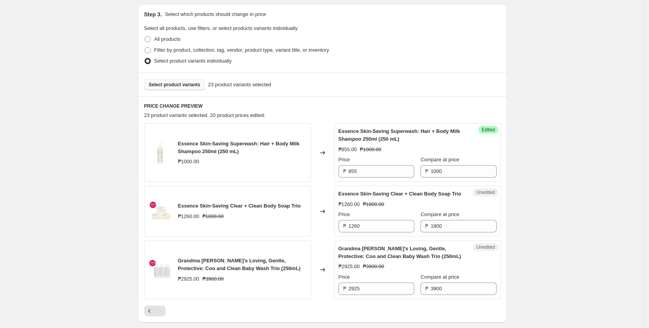
scroll to position [162, 0]
click at [160, 86] on span "Select product variants" at bounding box center [175, 85] width 52 height 6
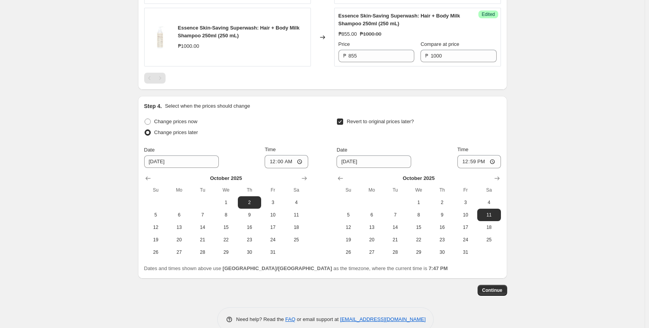
scroll to position [1448, 0]
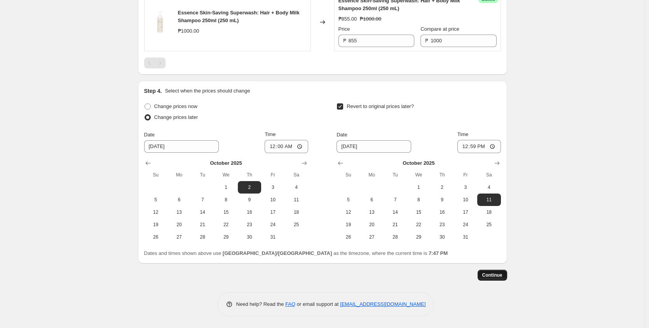
click at [496, 275] on span "Continue" at bounding box center [492, 275] width 20 height 6
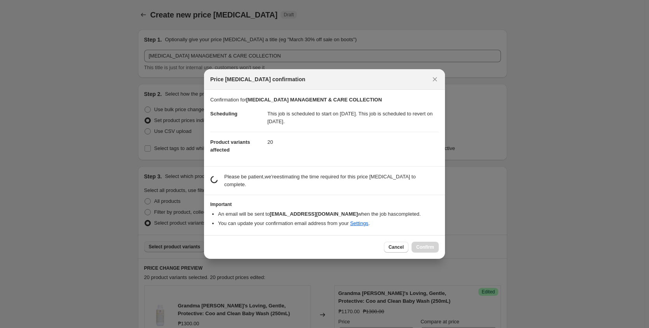
scroll to position [0, 0]
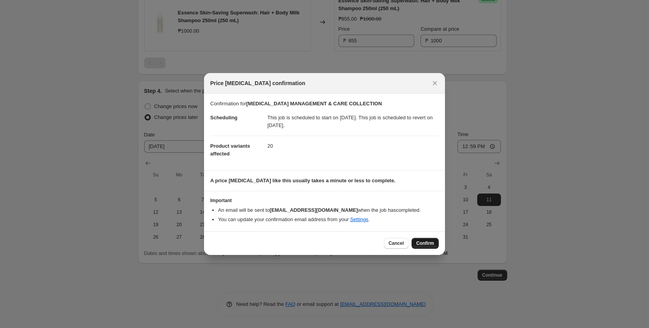
click at [426, 243] on span "Confirm" at bounding box center [425, 243] width 18 height 6
type input "[MEDICAL_DATA] MANAGEMENT & CARE COLLECTION"
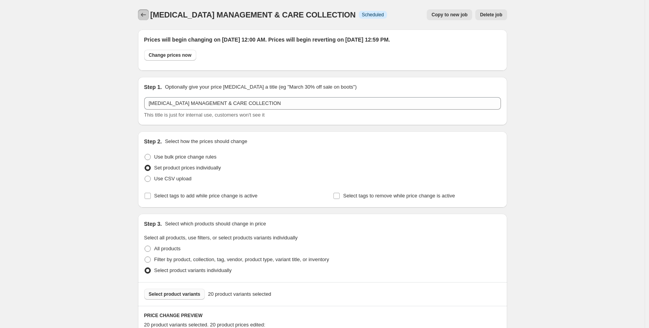
drag, startPoint x: 145, startPoint y: 14, endPoint x: 109, endPoint y: 86, distance: 80.4
click at [143, 11] on icon "Price change jobs" at bounding box center [143, 15] width 8 height 8
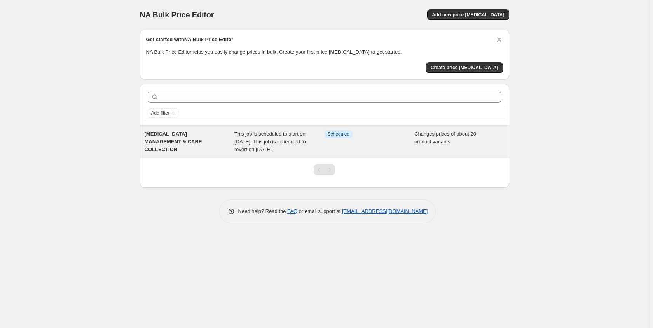
click at [332, 136] on span "Scheduled" at bounding box center [338, 134] width 22 height 6
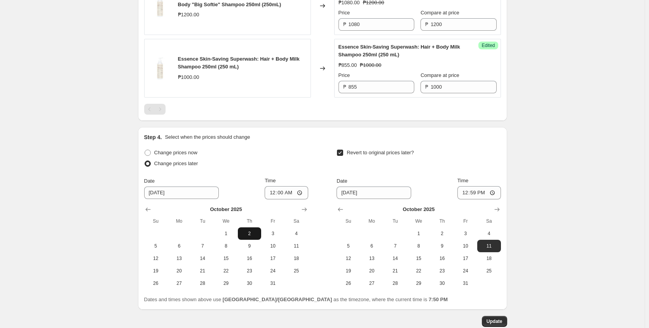
scroll to position [1495, 0]
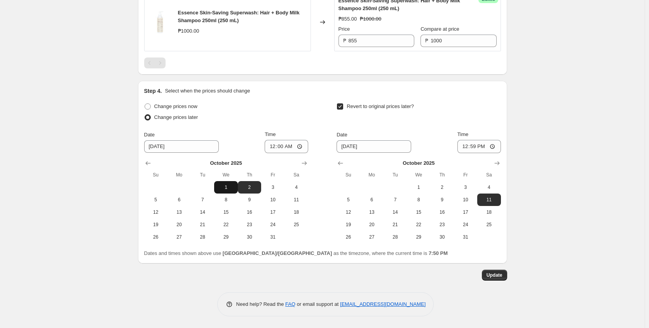
click at [228, 185] on span "1" at bounding box center [225, 187] width 17 height 6
type input "[DATE]"
click at [495, 278] on span "Update" at bounding box center [494, 275] width 16 height 6
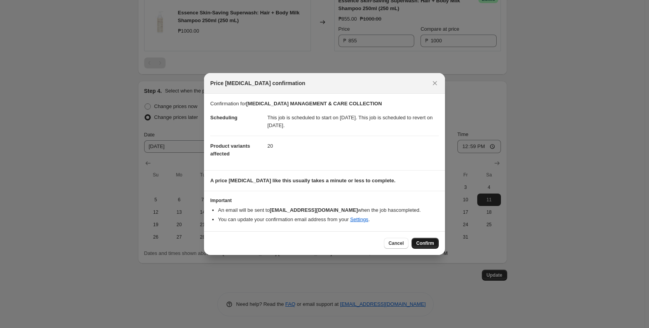
click at [420, 241] on span "Confirm" at bounding box center [425, 243] width 18 height 6
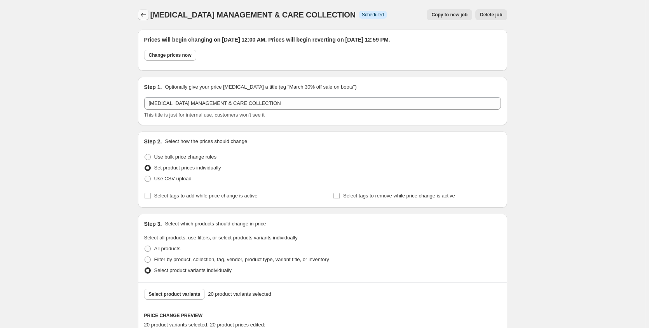
click at [144, 20] on button "Price change jobs" at bounding box center [143, 14] width 11 height 11
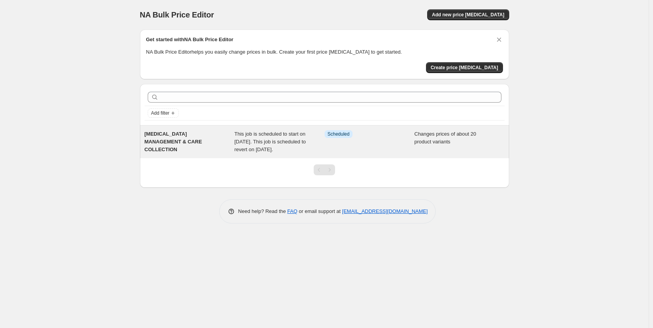
click at [358, 152] on div "Info Scheduled" at bounding box center [369, 141] width 90 height 23
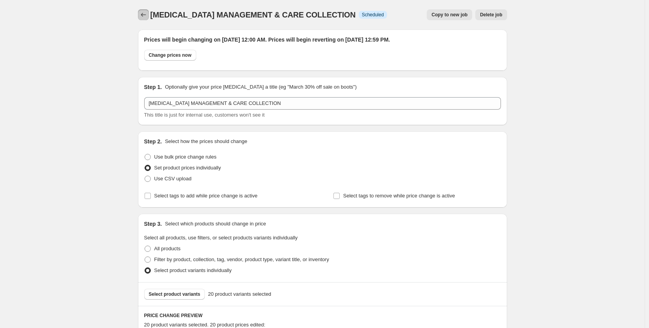
click at [146, 14] on icon "Price change jobs" at bounding box center [143, 15] width 8 height 8
